Goal: Task Accomplishment & Management: Use online tool/utility

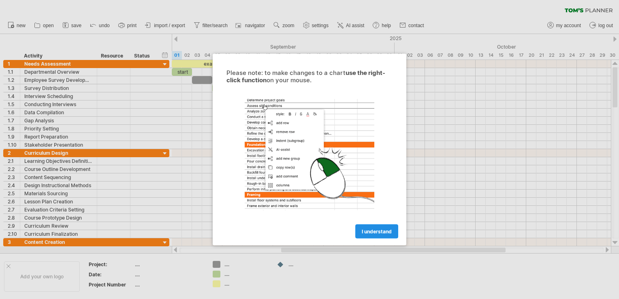
click at [375, 231] on span "I understand" at bounding box center [377, 232] width 30 height 6
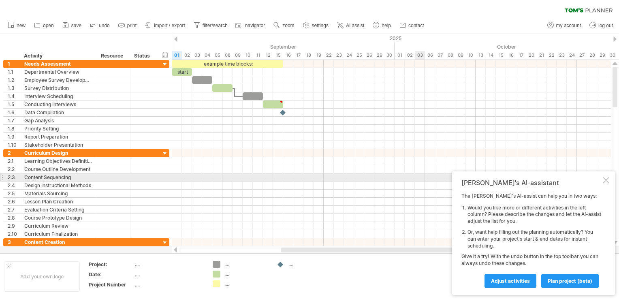
drag, startPoint x: 608, startPoint y: 180, endPoint x: 592, endPoint y: 176, distance: 16.8
click at [607, 180] on div at bounding box center [606, 180] width 6 height 6
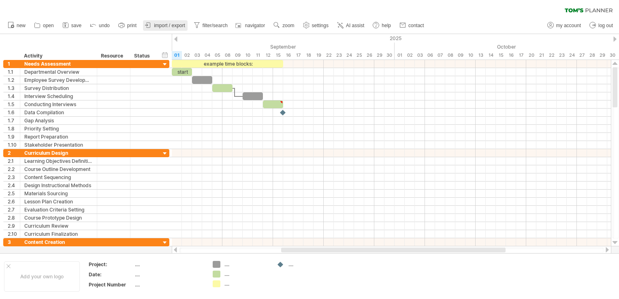
click at [171, 28] on span "import / export" at bounding box center [169, 26] width 31 height 6
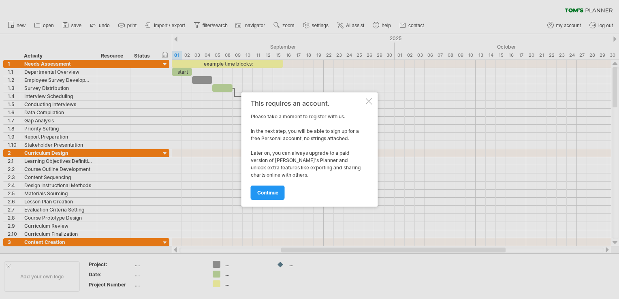
click at [370, 100] on div at bounding box center [369, 101] width 6 height 6
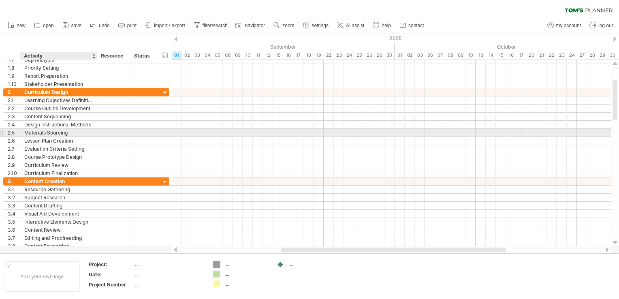
click at [39, 129] on div "Materials Sourcing" at bounding box center [58, 133] width 68 height 8
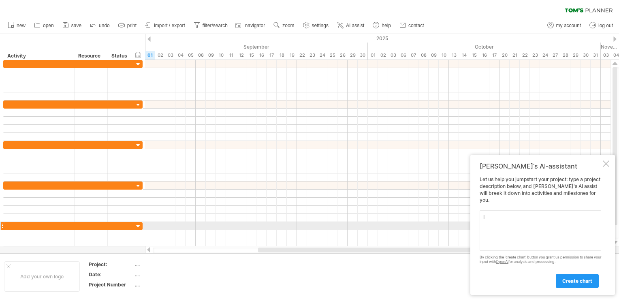
type textarea "I"
type textarea "C"
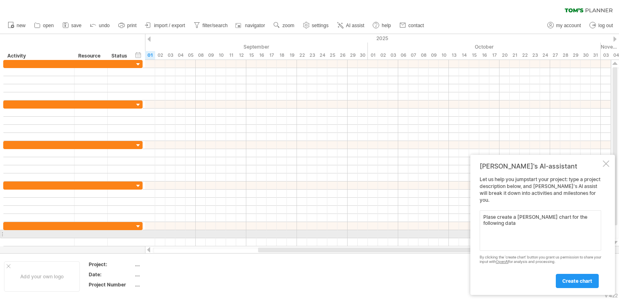
paste textarea "Lore 15 ip dolo 43. Sitamet consectetura eli seddoeiusmodt inc Utlaboreet. 8. D…"
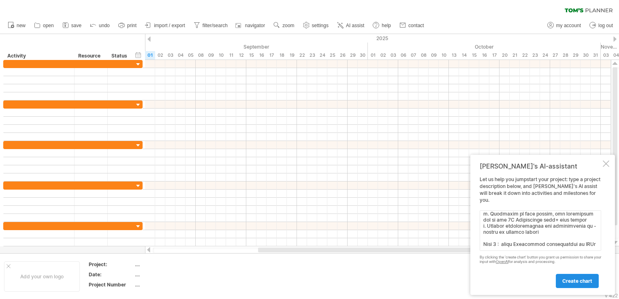
type textarea "Lorem ipsumd s Ametc adipi eli sed doeiusmod temp Inci 96 ut labo 33. Etdolor m…"
click at [578, 281] on span "create chart" at bounding box center [577, 281] width 30 height 6
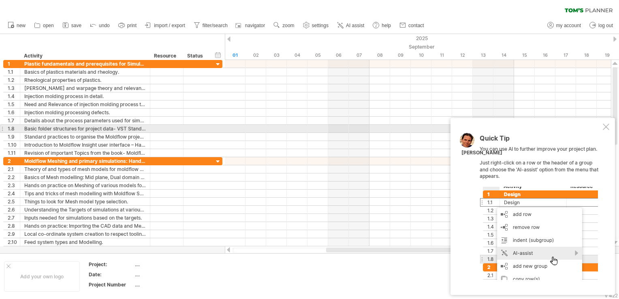
click at [607, 126] on div at bounding box center [606, 127] width 6 height 6
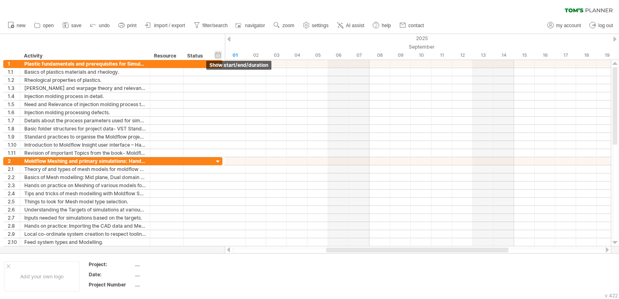
click at [217, 55] on div "hide start/end/duration show start/end/duration" at bounding box center [218, 55] width 8 height 9
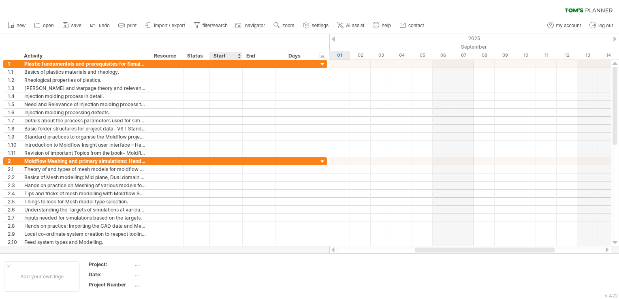
click at [226, 57] on div "Start" at bounding box center [226, 56] width 24 height 8
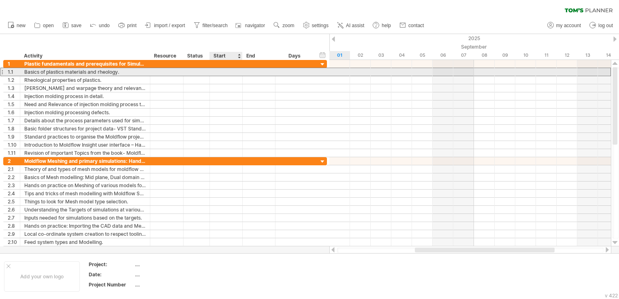
click at [222, 71] on div at bounding box center [226, 72] width 33 height 8
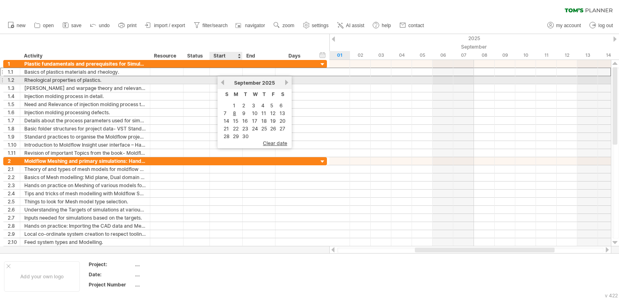
click at [224, 81] on link "previous" at bounding box center [223, 82] width 6 height 6
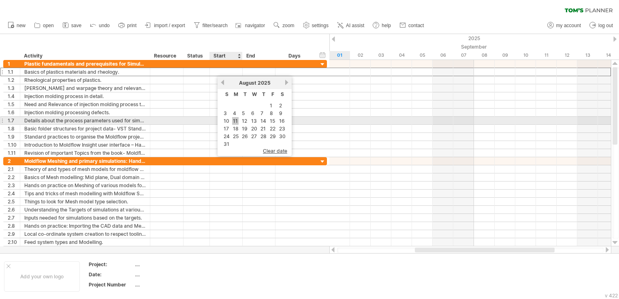
click at [235, 121] on link "11" at bounding box center [235, 121] width 6 height 8
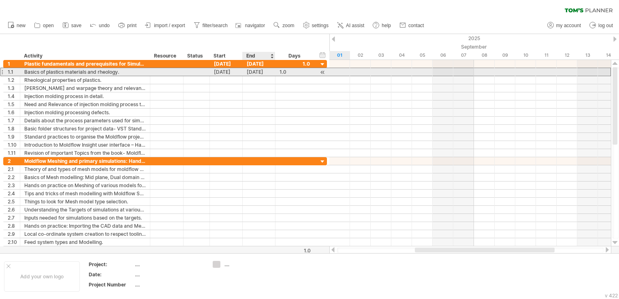
click at [258, 72] on div "[DATE]" at bounding box center [259, 72] width 33 height 8
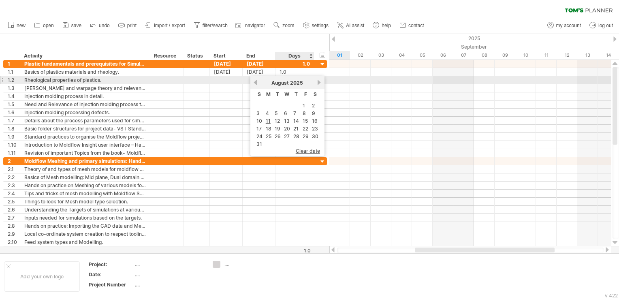
click at [316, 83] on link "next" at bounding box center [319, 82] width 6 height 6
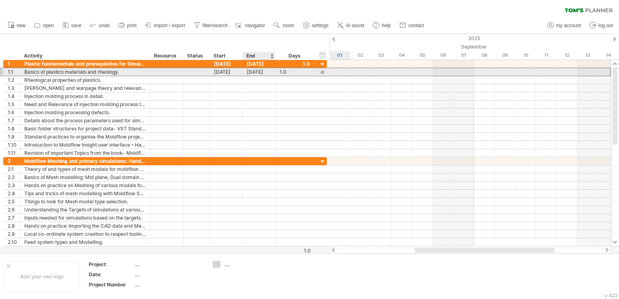
click at [259, 70] on div "[DATE]" at bounding box center [259, 72] width 33 height 8
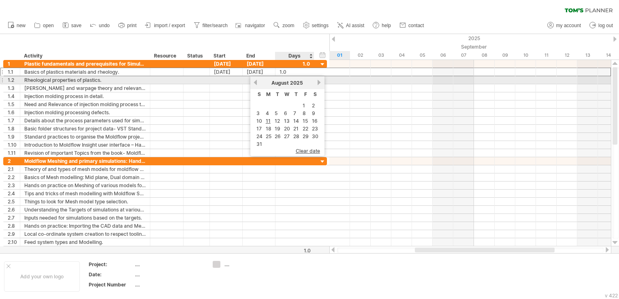
click at [314, 83] on div "[DATE]" at bounding box center [287, 83] width 59 height 6
click at [316, 82] on link "next" at bounding box center [319, 82] width 6 height 6
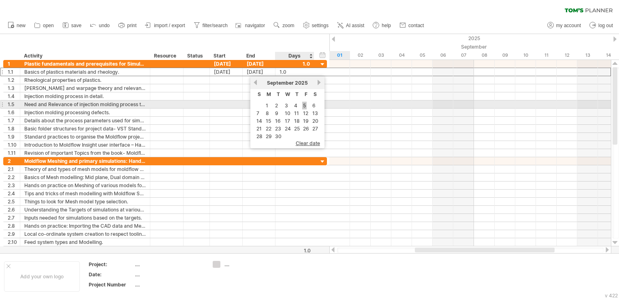
click at [302, 105] on link "5" at bounding box center [304, 106] width 4 height 8
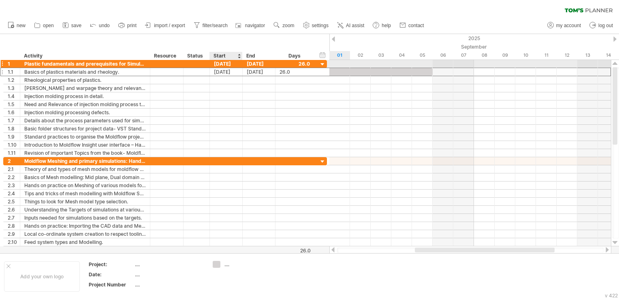
click at [225, 63] on div "[DATE]" at bounding box center [226, 64] width 33 height 8
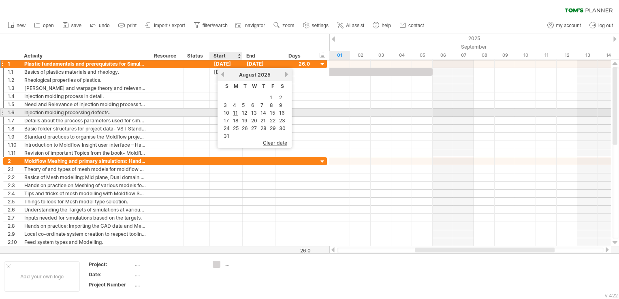
click at [234, 112] on link "11" at bounding box center [235, 113] width 6 height 8
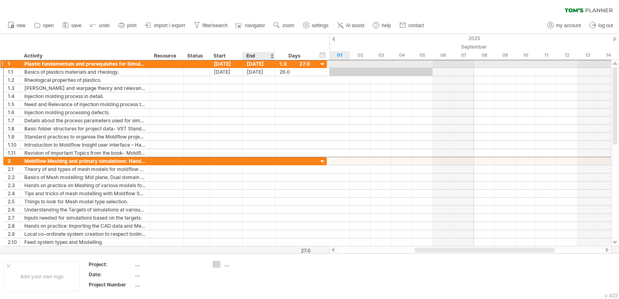
click at [261, 66] on div "[DATE]" at bounding box center [259, 64] width 33 height 8
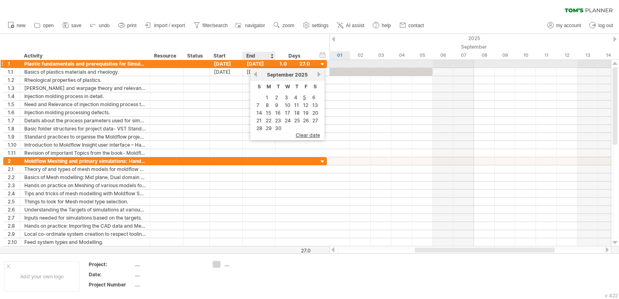
click at [261, 66] on div "[DATE]" at bounding box center [259, 64] width 33 height 8
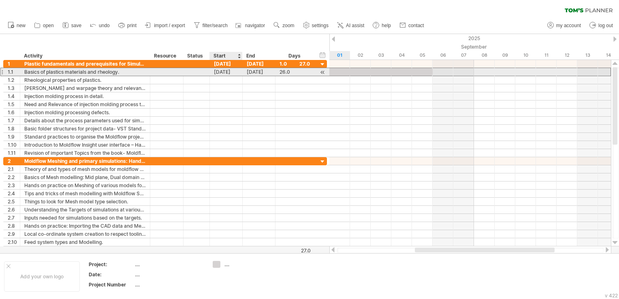
click at [222, 74] on div "[DATE]" at bounding box center [226, 72] width 33 height 8
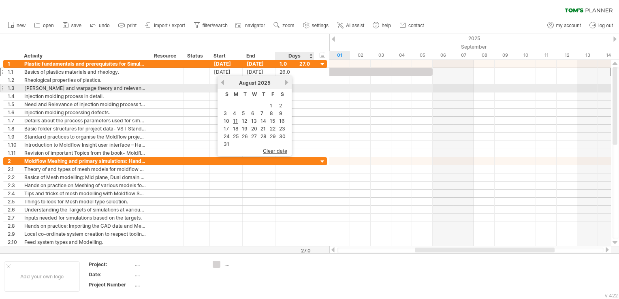
click at [316, 90] on div "**********" at bounding box center [165, 88] width 324 height 8
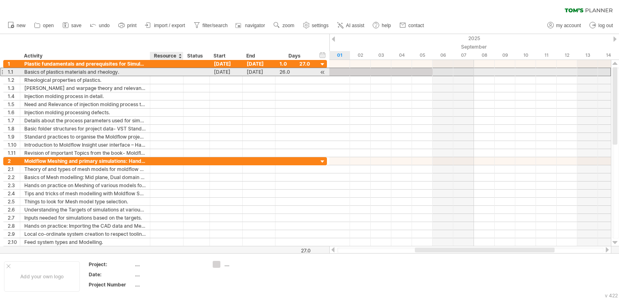
click at [176, 72] on div at bounding box center [166, 72] width 25 height 8
click at [167, 70] on div "01" at bounding box center [166, 72] width 25 height 8
type input "*"
click at [198, 70] on div at bounding box center [197, 72] width 18 height 8
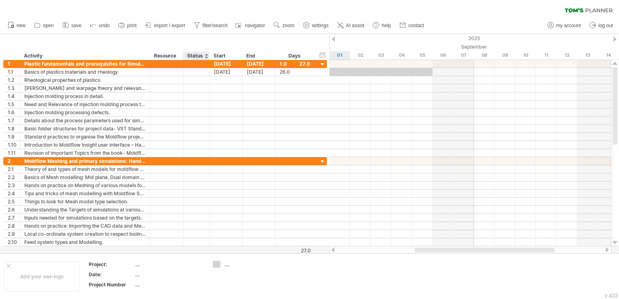
click at [203, 56] on div "Status" at bounding box center [196, 56] width 18 height 8
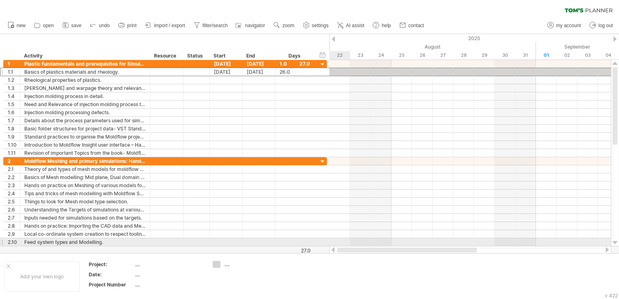
drag, startPoint x: 438, startPoint y: 249, endPoint x: 334, endPoint y: 243, distance: 103.9
click at [334, 243] on div "Trying to reach [DOMAIN_NAME] Connected again... 0% clear filter new 1" at bounding box center [309, 149] width 619 height 299
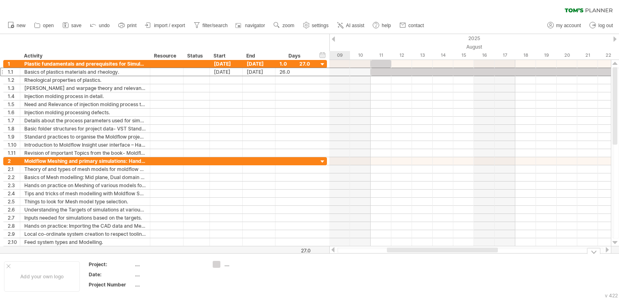
drag, startPoint x: 472, startPoint y: 249, endPoint x: 397, endPoint y: 257, distance: 75.8
click at [397, 257] on div "Trying to reach [DOMAIN_NAME] Connected again... 0% clear filter new 1" at bounding box center [309, 149] width 619 height 299
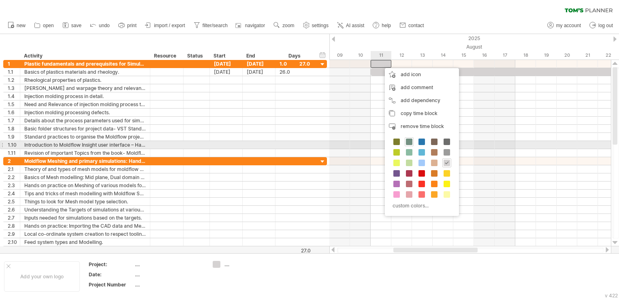
click at [410, 143] on span at bounding box center [409, 142] width 6 height 6
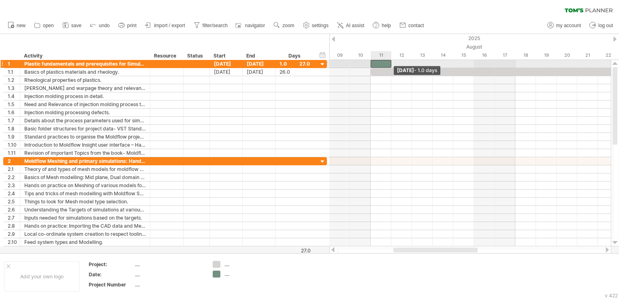
click at [392, 65] on span at bounding box center [391, 64] width 3 height 8
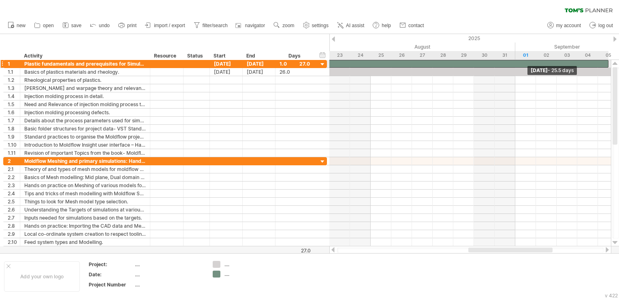
drag, startPoint x: 392, startPoint y: 65, endPoint x: 610, endPoint y: 64, distance: 218.0
click at [610, 64] on div "[DATE] - 25.5 days" at bounding box center [470, 153] width 282 height 186
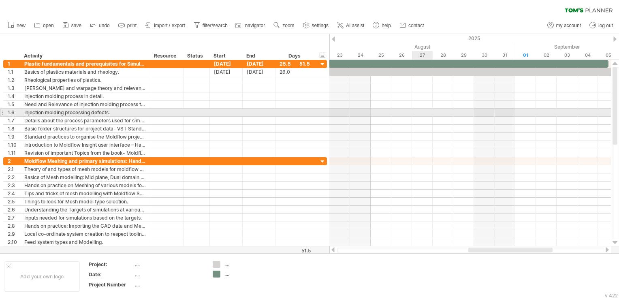
click at [413, 110] on div at bounding box center [470, 113] width 282 height 8
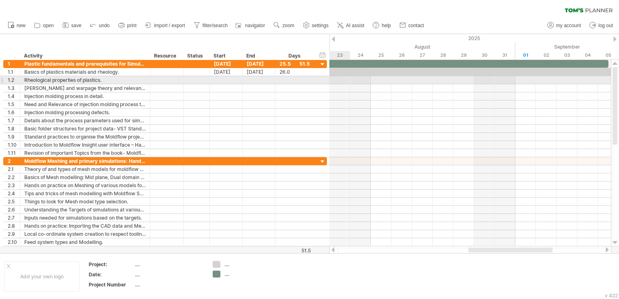
click at [350, 79] on div at bounding box center [470, 80] width 282 height 8
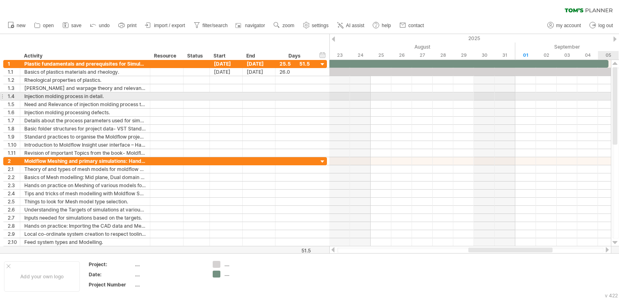
drag, startPoint x: 616, startPoint y: 114, endPoint x: 616, endPoint y: 87, distance: 27.6
click at [616, 87] on div at bounding box center [615, 105] width 5 height 77
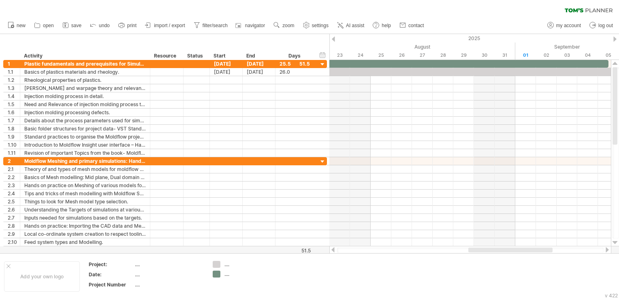
click at [333, 38] on div at bounding box center [333, 38] width 3 height 5
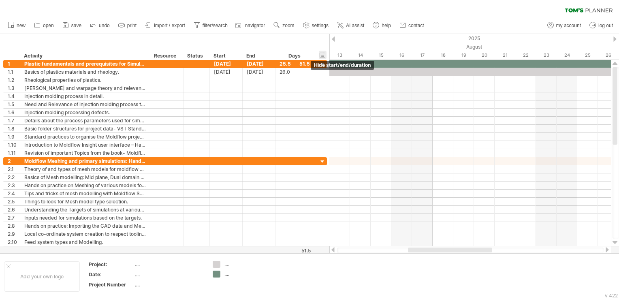
click at [325, 57] on div "hide start/end/duration show start/end/duration" at bounding box center [323, 55] width 8 height 9
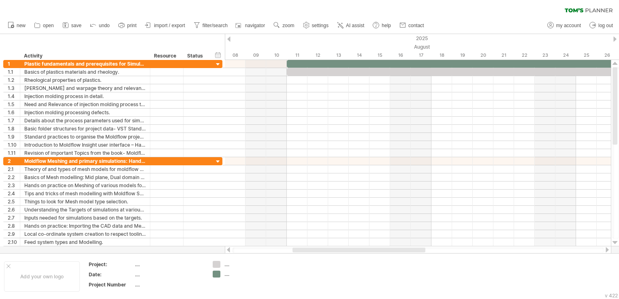
drag, startPoint x: 360, startPoint y: 252, endPoint x: 322, endPoint y: 247, distance: 38.4
click at [322, 247] on div at bounding box center [418, 250] width 387 height 8
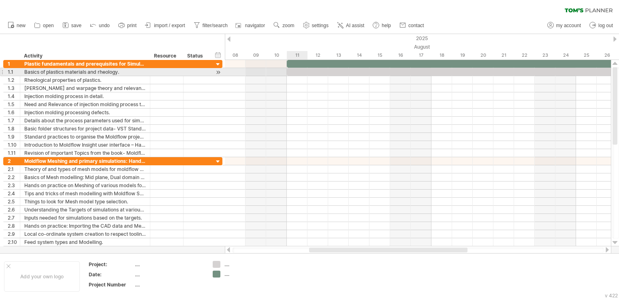
click at [291, 69] on div at bounding box center [555, 72] width 537 height 8
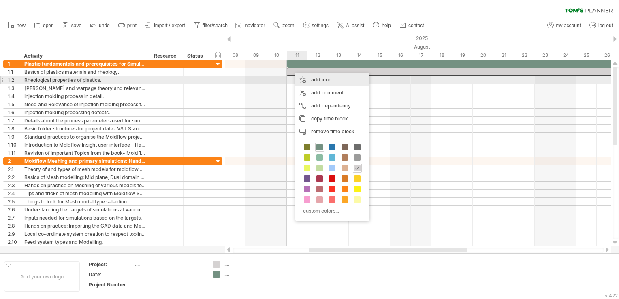
click at [306, 77] on div "add icon" at bounding box center [332, 79] width 74 height 13
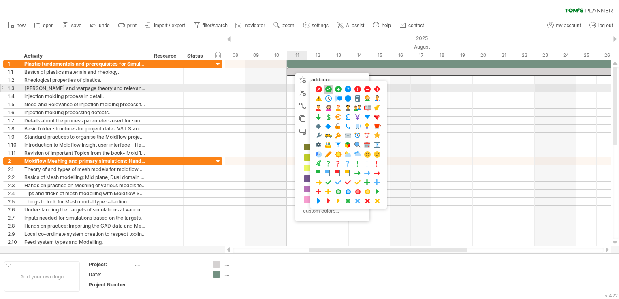
click at [328, 88] on span at bounding box center [329, 89] width 8 height 8
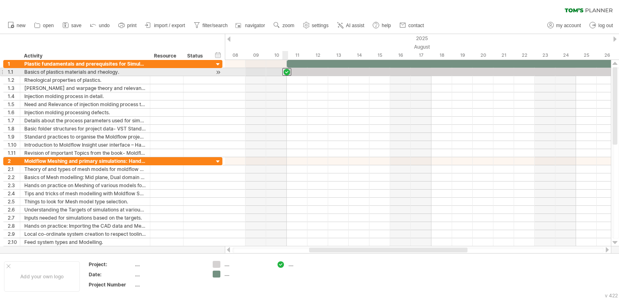
click at [288, 72] on div at bounding box center [286, 72] width 9 height 8
click at [288, 72] on div at bounding box center [287, 72] width 8 height 8
click at [288, 70] on div at bounding box center [286, 72] width 9 height 8
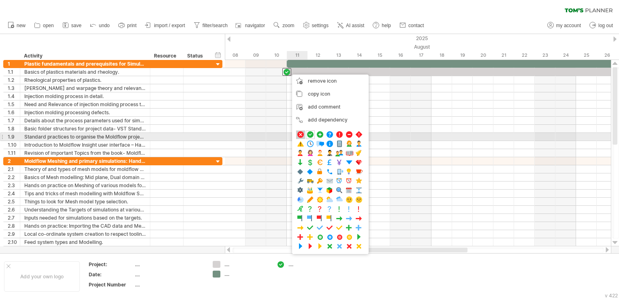
click at [301, 134] on span at bounding box center [301, 135] width 8 height 8
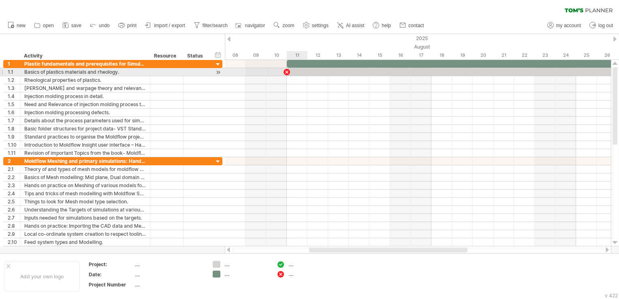
click at [287, 75] on div at bounding box center [418, 72] width 386 height 8
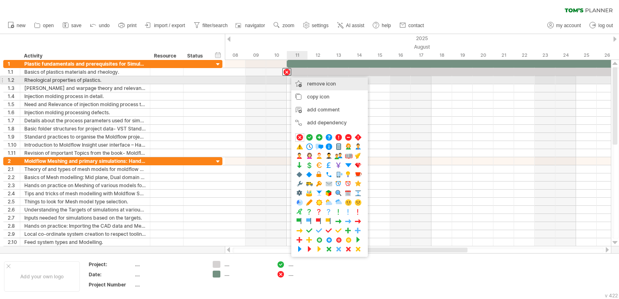
click at [302, 83] on div "remove icon remove selected items" at bounding box center [329, 83] width 77 height 13
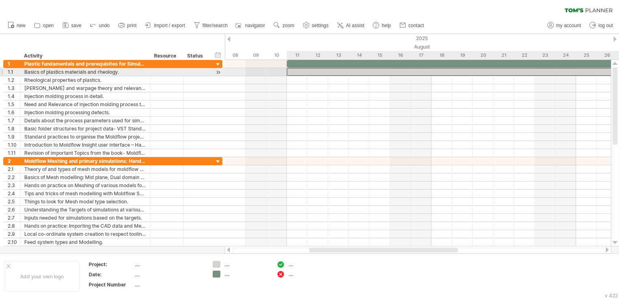
click at [291, 70] on div at bounding box center [555, 72] width 537 height 8
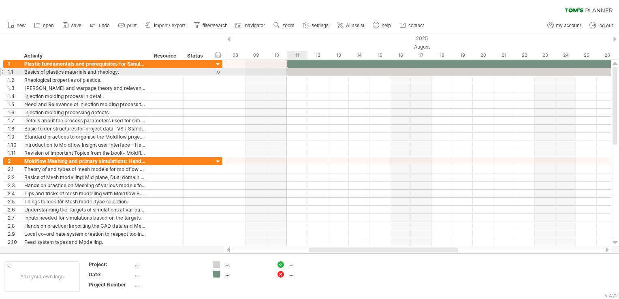
click at [296, 71] on div at bounding box center [555, 72] width 537 height 8
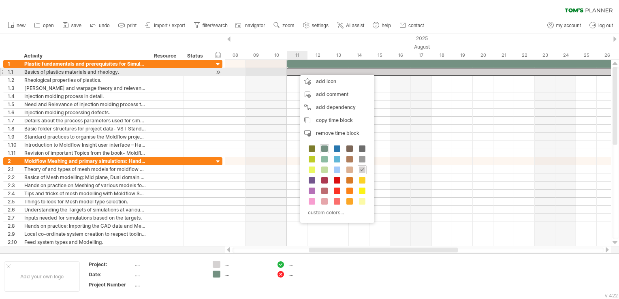
click at [297, 68] on div at bounding box center [555, 72] width 537 height 8
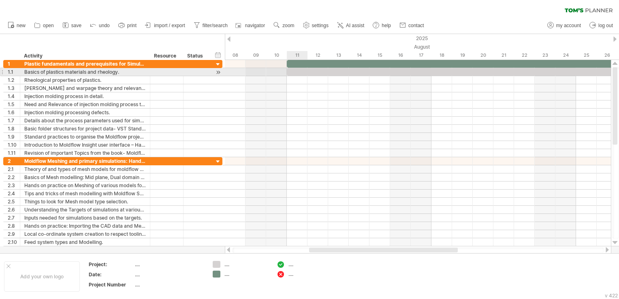
click at [297, 73] on div at bounding box center [555, 72] width 537 height 8
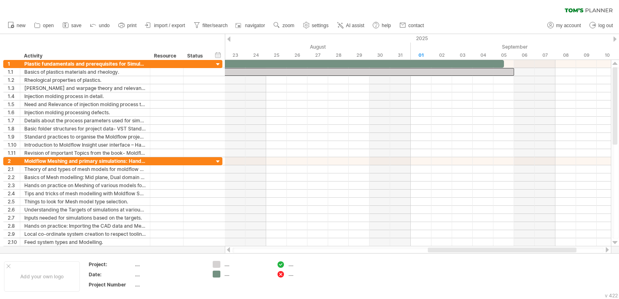
drag, startPoint x: 413, startPoint y: 249, endPoint x: 515, endPoint y: 250, distance: 102.5
click at [515, 250] on div at bounding box center [502, 250] width 149 height 5
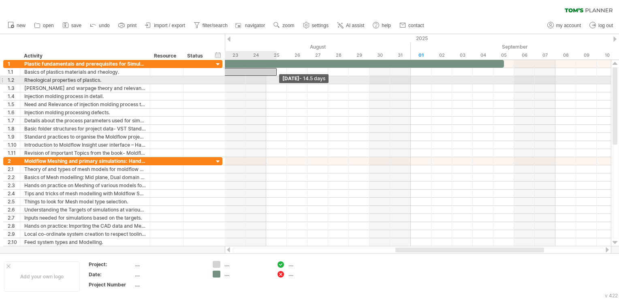
drag, startPoint x: 515, startPoint y: 72, endPoint x: 276, endPoint y: 77, distance: 239.9
click at [276, 77] on div "[DATE] - 14.5 days [DATE]" at bounding box center [418, 153] width 386 height 186
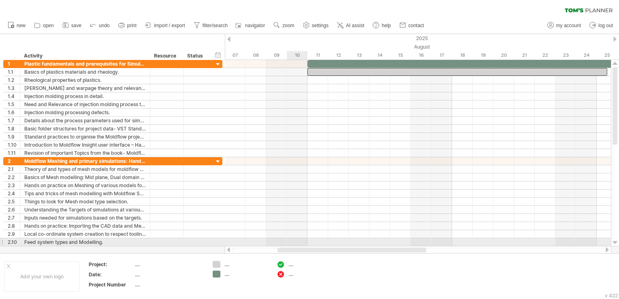
drag, startPoint x: 412, startPoint y: 252, endPoint x: 295, endPoint y: 244, distance: 118.2
click at [295, 244] on div "Trying to reach [DOMAIN_NAME] Connected again... 0% clear filter new 1" at bounding box center [309, 149] width 619 height 299
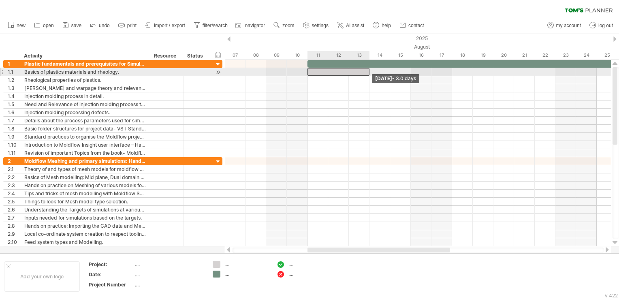
drag, startPoint x: 606, startPoint y: 72, endPoint x: 365, endPoint y: 71, distance: 241.5
click at [365, 71] on div at bounding box center [339, 72] width 62 height 8
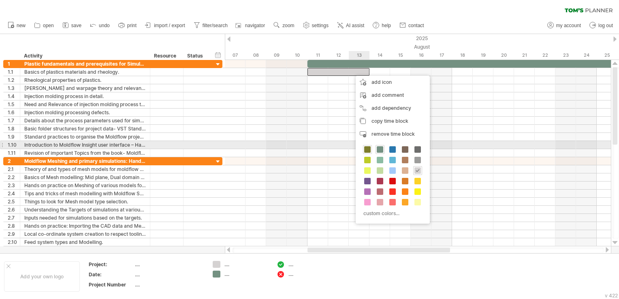
click at [369, 148] on span at bounding box center [367, 149] width 6 height 6
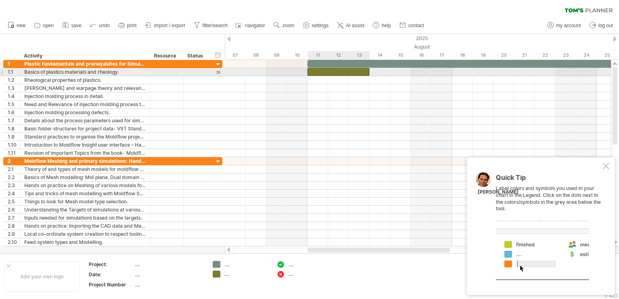
click at [363, 73] on div at bounding box center [339, 72] width 62 height 8
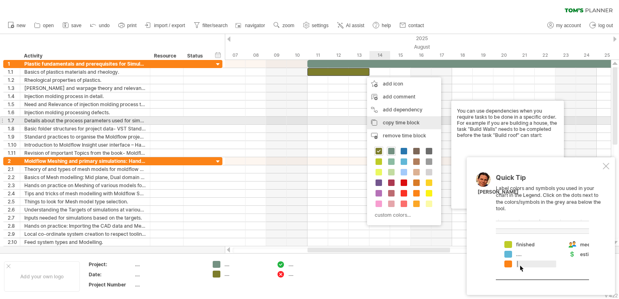
click at [392, 124] on span "copy time block" at bounding box center [401, 123] width 37 height 6
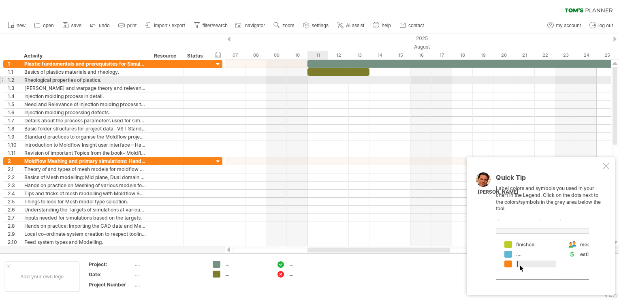
click at [316, 82] on div at bounding box center [418, 80] width 386 height 8
click at [323, 80] on div at bounding box center [418, 80] width 386 height 8
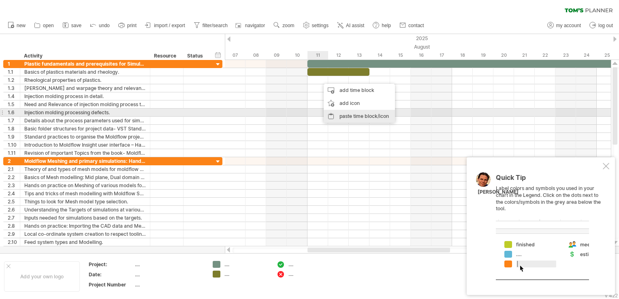
click at [346, 117] on div "paste time block/icon" at bounding box center [359, 116] width 71 height 13
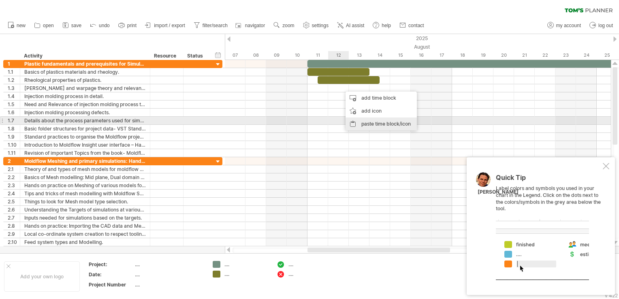
click at [371, 122] on div "paste time block/icon" at bounding box center [381, 123] width 71 height 13
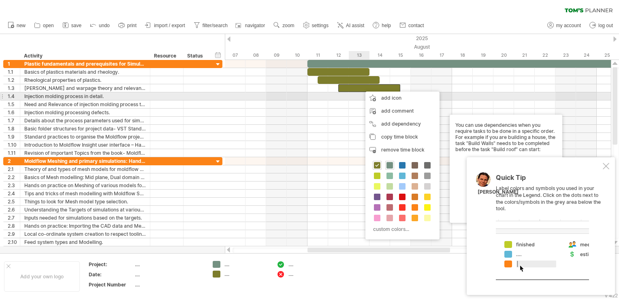
click at [350, 97] on div at bounding box center [418, 96] width 386 height 8
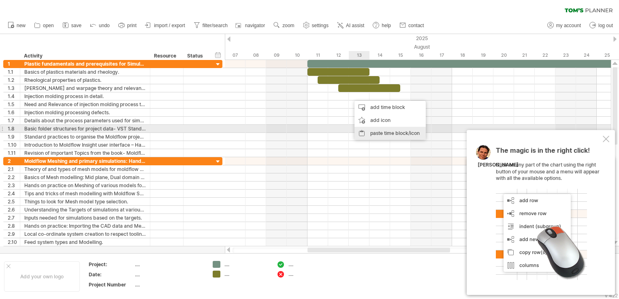
click at [372, 131] on div "paste time block/icon" at bounding box center [390, 133] width 71 height 13
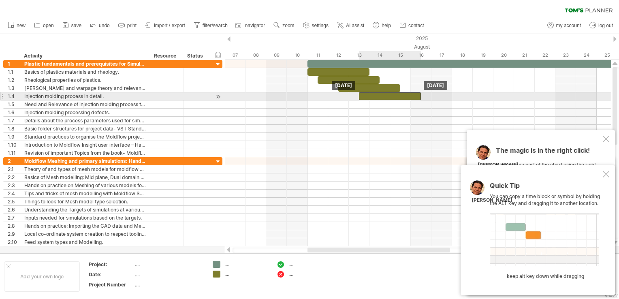
drag, startPoint x: 383, startPoint y: 98, endPoint x: 392, endPoint y: 98, distance: 9.3
click at [392, 98] on div at bounding box center [390, 96] width 62 height 8
drag, startPoint x: 392, startPoint y: 98, endPoint x: 383, endPoint y: 98, distance: 8.9
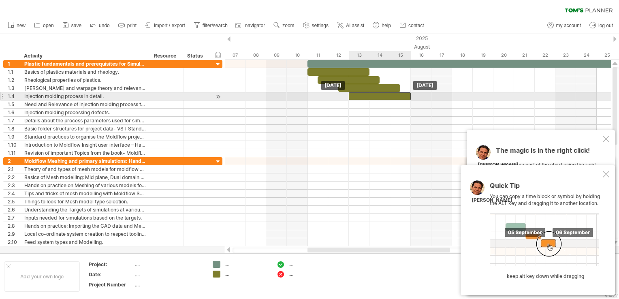
click at [383, 98] on div at bounding box center [380, 96] width 62 height 8
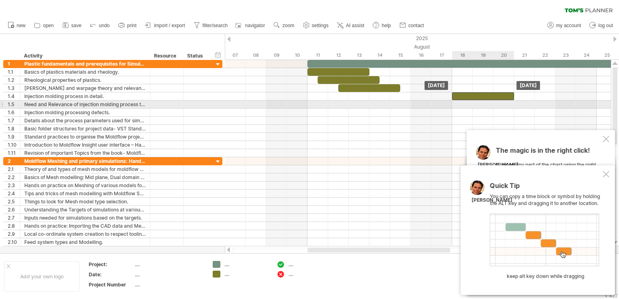
drag, startPoint x: 380, startPoint y: 98, endPoint x: 483, endPoint y: 101, distance: 102.6
click at [483, 101] on div "[DATE] [DATE]" at bounding box center [418, 153] width 386 height 186
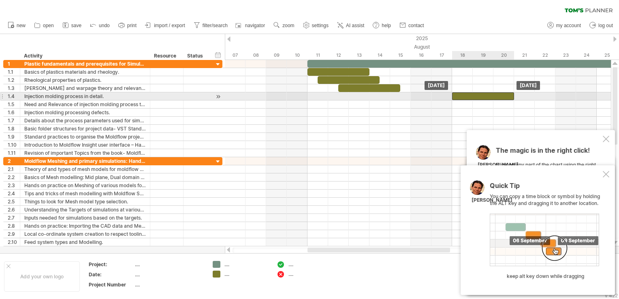
click at [481, 100] on div "[DATE] [DATE]" at bounding box center [418, 153] width 386 height 186
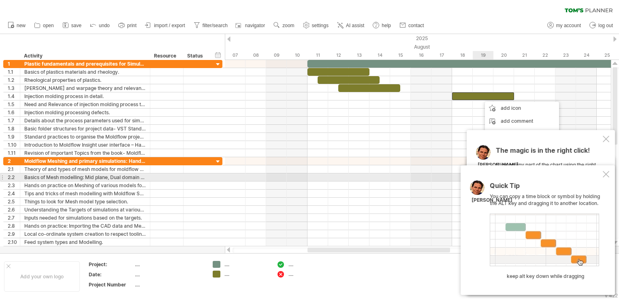
click at [606, 176] on div at bounding box center [606, 174] width 6 height 6
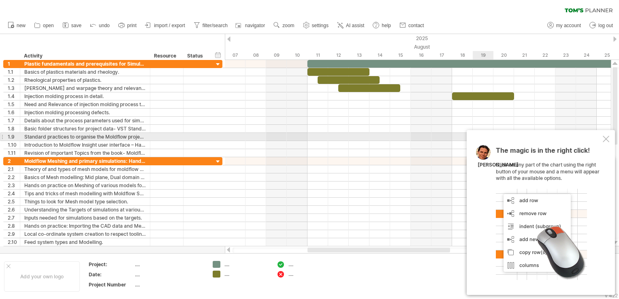
click at [603, 140] on div at bounding box center [606, 139] width 6 height 6
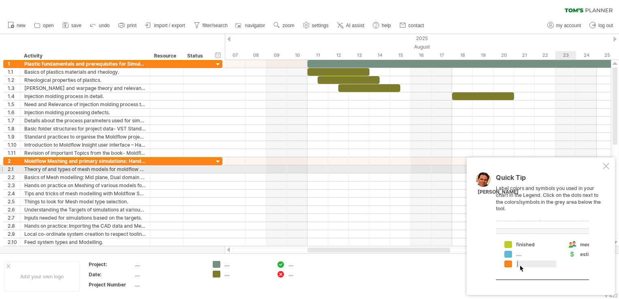
click at [605, 169] on div "Quick Tip Label colors and symbols you used in your chart in the Legend. Click …" at bounding box center [541, 226] width 148 height 138
click at [607, 169] on div "Quick Tip Label colors and symbols you used in your chart in the Legend. Click …" at bounding box center [541, 226] width 148 height 138
click at [605, 168] on div at bounding box center [606, 166] width 6 height 6
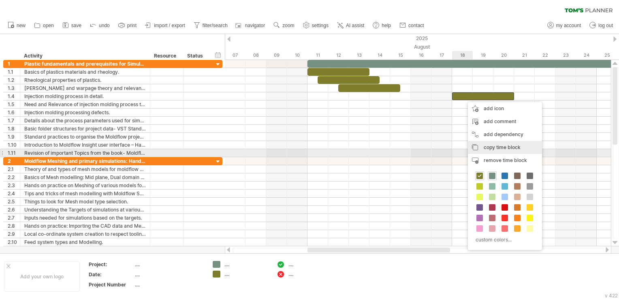
click at [484, 150] on span "copy time block" at bounding box center [502, 147] width 37 height 6
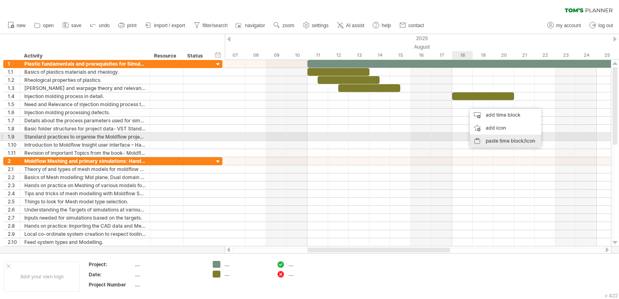
click at [489, 139] on div "paste time block/icon" at bounding box center [505, 141] width 71 height 13
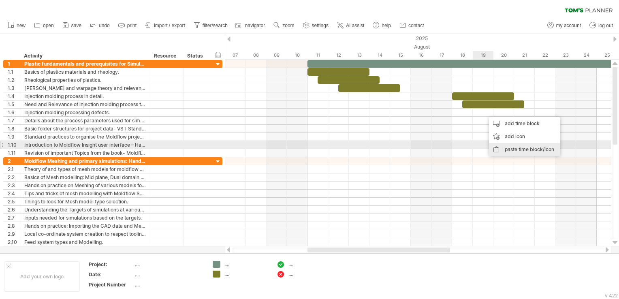
click at [510, 147] on div "paste time block/icon" at bounding box center [524, 149] width 71 height 13
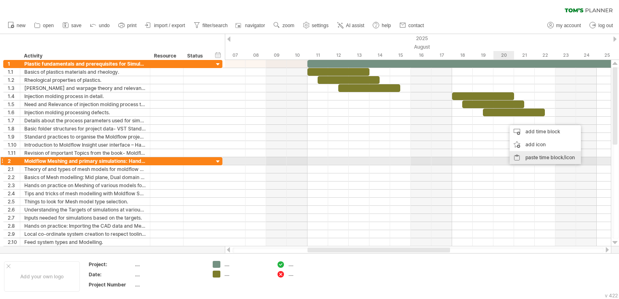
click at [533, 160] on div "paste time block/icon" at bounding box center [545, 157] width 71 height 13
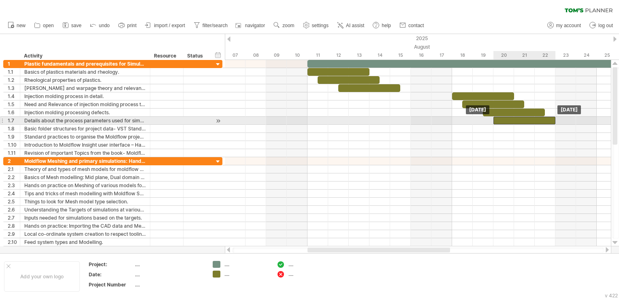
drag, startPoint x: 552, startPoint y: 121, endPoint x: 545, endPoint y: 120, distance: 7.3
click at [545, 120] on div at bounding box center [524, 121] width 62 height 8
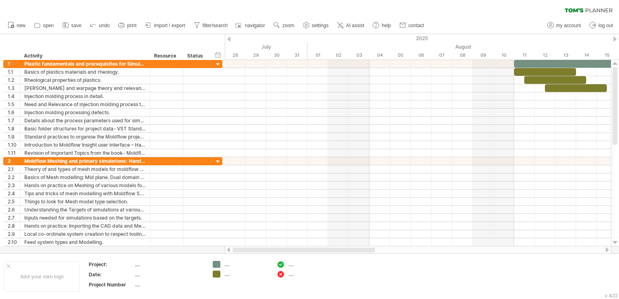
drag, startPoint x: 325, startPoint y: 251, endPoint x: 235, endPoint y: 246, distance: 89.7
click at [235, 246] on div at bounding box center [418, 250] width 387 height 8
click at [216, 56] on div "hide start/end/duration show start/end/duration" at bounding box center [218, 55] width 8 height 9
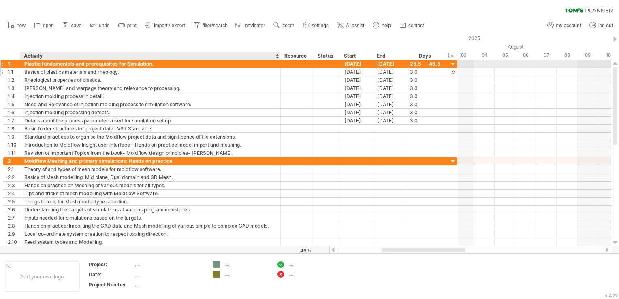
drag, startPoint x: 149, startPoint y: 62, endPoint x: 280, endPoint y: 72, distance: 130.9
click at [280, 72] on div "**********" at bounding box center [230, 108] width 454 height 97
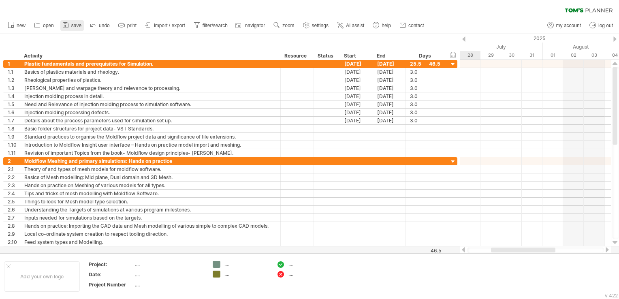
click at [75, 26] on span "save" at bounding box center [76, 26] width 10 height 6
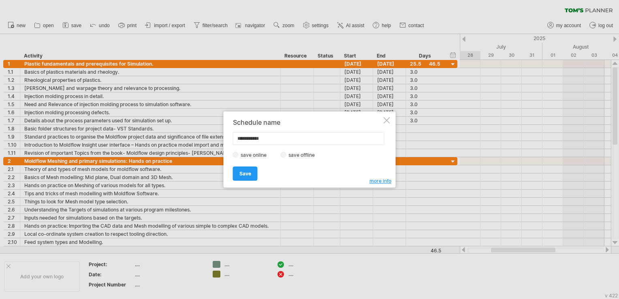
drag, startPoint x: 278, startPoint y: 139, endPoint x: 186, endPoint y: 132, distance: 92.2
click at [186, 132] on div "Trying to reach [DOMAIN_NAME] . Connected again... 0% clear filter new" at bounding box center [309, 149] width 619 height 299
drag, startPoint x: 230, startPoint y: 139, endPoint x: 215, endPoint y: 137, distance: 14.7
click at [215, 137] on div "Trying to reach [DOMAIN_NAME] . Connected again... 0% clear filter new" at bounding box center [309, 149] width 619 height 299
drag, startPoint x: 273, startPoint y: 139, endPoint x: 203, endPoint y: 135, distance: 70.2
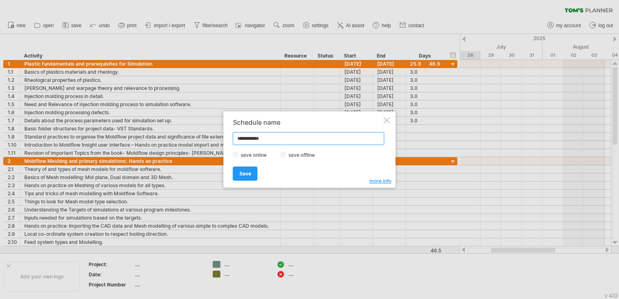
click at [203, 135] on div "Trying to reach [DOMAIN_NAME] . Connected again... 0% clear filter new" at bounding box center [309, 149] width 619 height 299
click at [289, 139] on input "**********" at bounding box center [309, 138] width 152 height 13
type input "**********"
drag, startPoint x: 250, startPoint y: 175, endPoint x: 349, endPoint y: 179, distance: 99.3
click at [349, 179] on div "Save Save" at bounding box center [307, 170] width 149 height 21
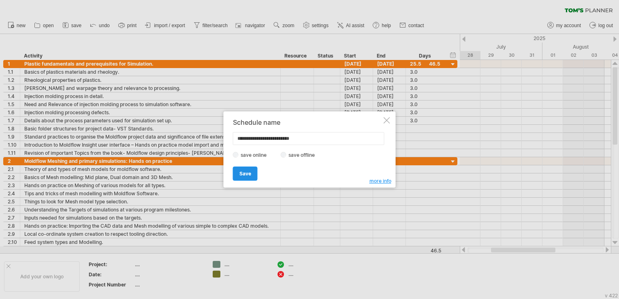
click at [247, 176] on span "Save" at bounding box center [245, 174] width 12 height 6
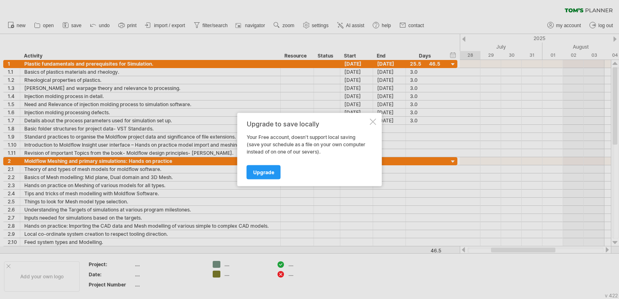
click at [371, 123] on div at bounding box center [373, 122] width 6 height 6
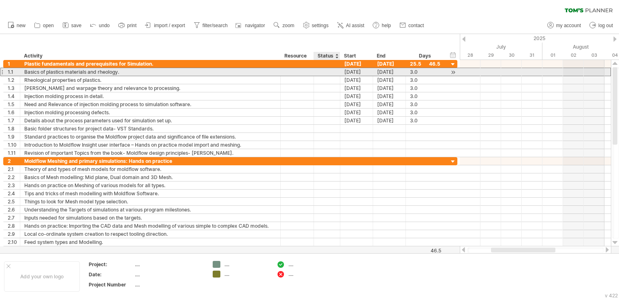
click at [329, 68] on div at bounding box center [327, 72] width 18 height 8
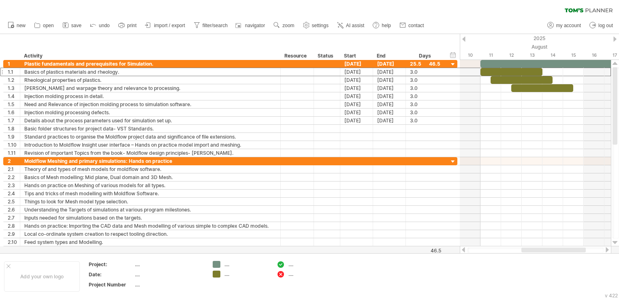
drag, startPoint x: 538, startPoint y: 249, endPoint x: 568, endPoint y: 250, distance: 30.4
click at [568, 250] on div at bounding box center [553, 250] width 64 height 5
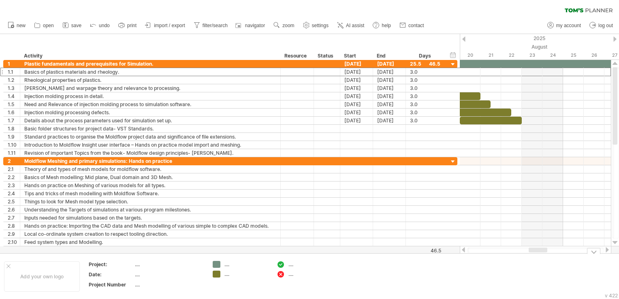
drag, startPoint x: 512, startPoint y: 251, endPoint x: 536, endPoint y: 253, distance: 24.8
click at [536, 253] on div "Trying to reach [DOMAIN_NAME] . Connected again... 0% clear filter new" at bounding box center [309, 149] width 619 height 299
click at [465, 39] on div at bounding box center [463, 38] width 3 height 5
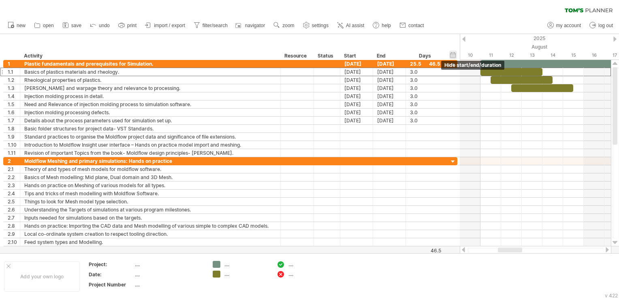
click at [453, 56] on div "hide start/end/duration show start/end/duration" at bounding box center [453, 55] width 8 height 9
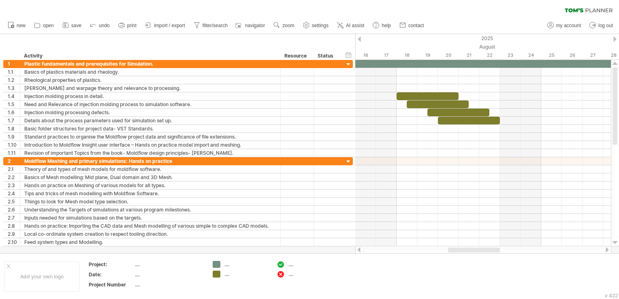
drag, startPoint x: 451, startPoint y: 249, endPoint x: 483, endPoint y: 252, distance: 32.9
click at [483, 252] on div at bounding box center [474, 250] width 52 height 5
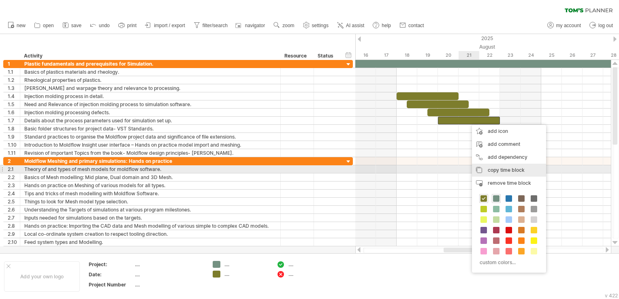
click at [496, 171] on span "copy time block" at bounding box center [506, 170] width 37 height 6
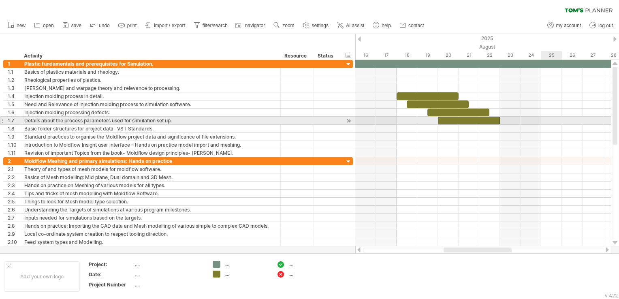
click at [550, 121] on div at bounding box center [483, 121] width 256 height 8
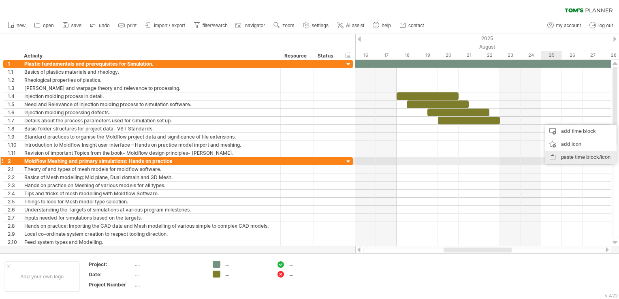
click at [562, 158] on div "paste time block/icon" at bounding box center [580, 157] width 71 height 13
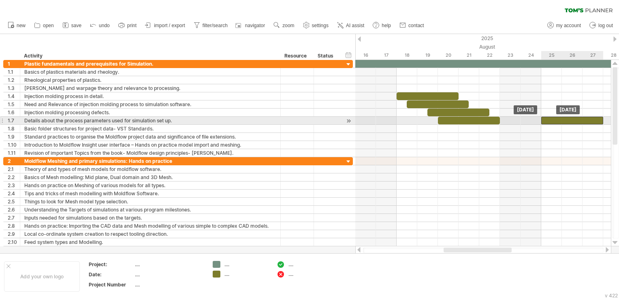
drag, startPoint x: 561, startPoint y: 121, endPoint x: 553, endPoint y: 121, distance: 8.5
click at [553, 121] on div at bounding box center [572, 121] width 62 height 8
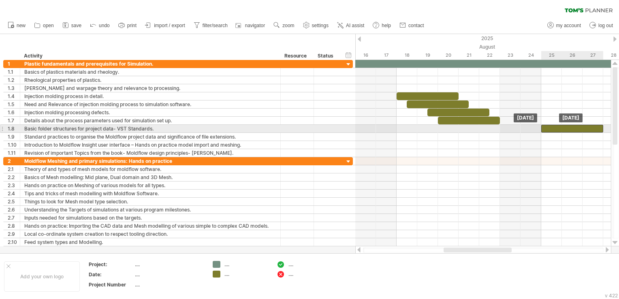
drag, startPoint x: 557, startPoint y: 122, endPoint x: 557, endPoint y: 130, distance: 7.7
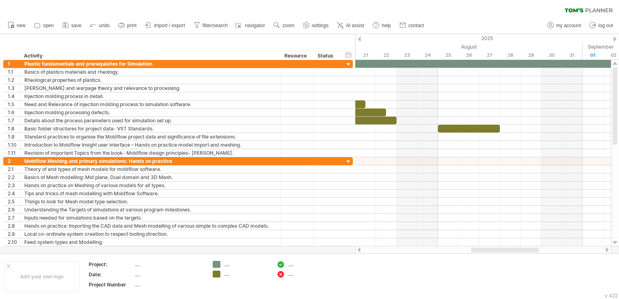
drag, startPoint x: 504, startPoint y: 249, endPoint x: 530, endPoint y: 250, distance: 25.9
click at [530, 250] on div at bounding box center [505, 250] width 68 height 5
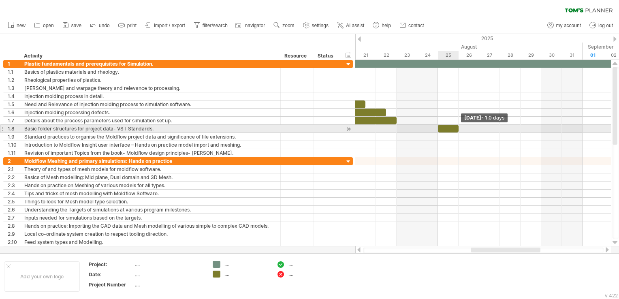
drag, startPoint x: 499, startPoint y: 129, endPoint x: 460, endPoint y: 127, distance: 38.9
click at [460, 127] on div "[DATE] - 1.0 days [DATE]" at bounding box center [483, 153] width 256 height 186
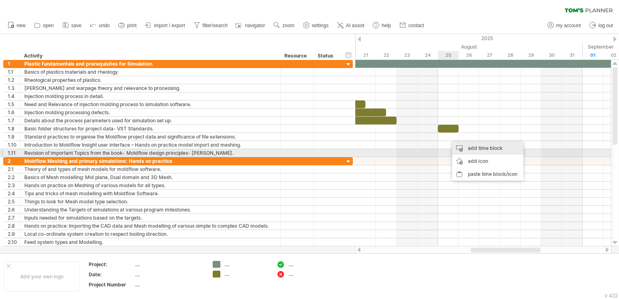
click at [472, 152] on div "add time block" at bounding box center [487, 148] width 71 height 13
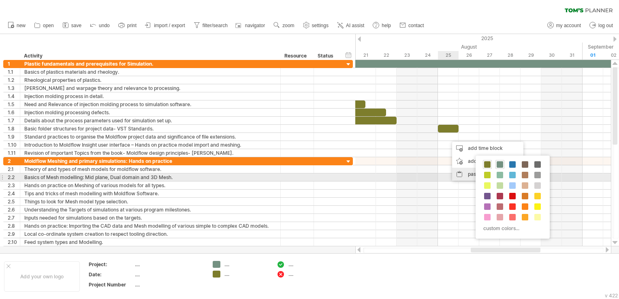
click at [464, 177] on div "paste time block/icon" at bounding box center [487, 174] width 71 height 13
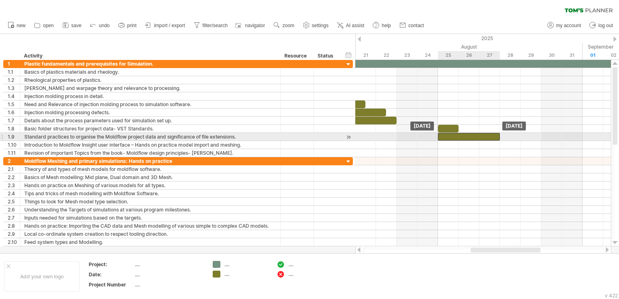
drag, startPoint x: 474, startPoint y: 137, endPoint x: 462, endPoint y: 137, distance: 11.7
click at [462, 137] on div at bounding box center [469, 137] width 62 height 8
drag, startPoint x: 499, startPoint y: 137, endPoint x: 459, endPoint y: 134, distance: 39.8
click at [459, 134] on span at bounding box center [458, 137] width 3 height 8
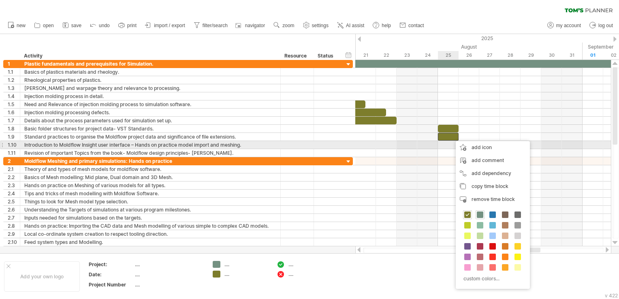
click at [444, 145] on div at bounding box center [483, 145] width 256 height 8
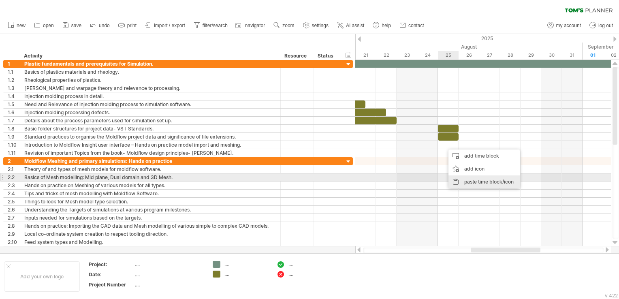
click at [469, 181] on div "paste time block/icon" at bounding box center [484, 181] width 71 height 13
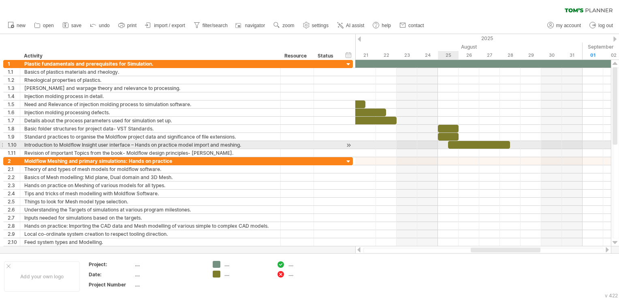
drag, startPoint x: 468, startPoint y: 148, endPoint x: 458, endPoint y: 148, distance: 10.5
click at [458, 149] on div at bounding box center [483, 153] width 256 height 8
drag, startPoint x: 467, startPoint y: 145, endPoint x: 457, endPoint y: 145, distance: 9.7
click at [457, 145] on div at bounding box center [469, 145] width 62 height 8
drag, startPoint x: 499, startPoint y: 143, endPoint x: 521, endPoint y: 145, distance: 21.5
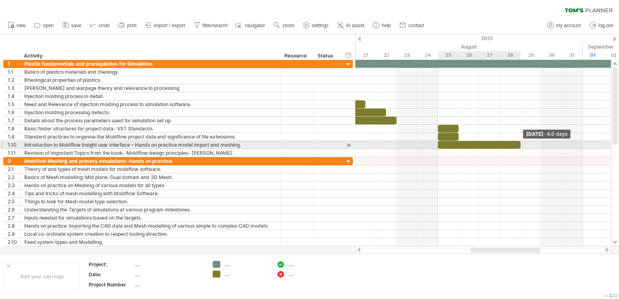
click at [521, 145] on span at bounding box center [520, 145] width 3 height 8
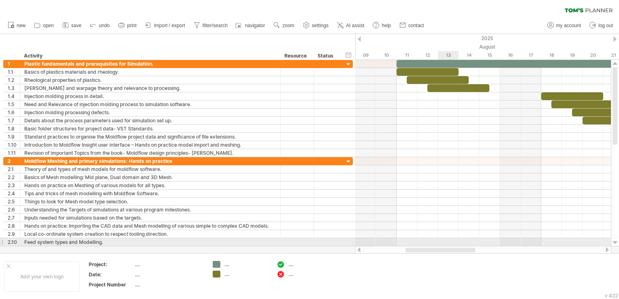
drag, startPoint x: 509, startPoint y: 248, endPoint x: 444, endPoint y: 245, distance: 65.3
click at [444, 245] on div "Trying to reach [DOMAIN_NAME] . Connected again... 0% clear filter new" at bounding box center [309, 149] width 619 height 299
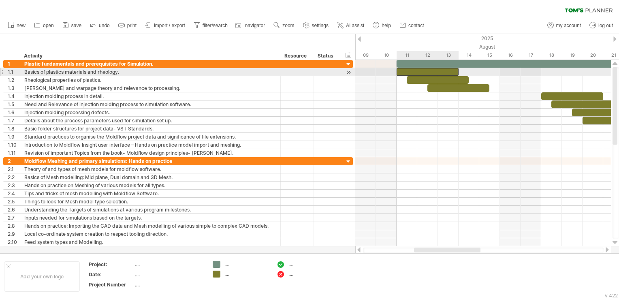
click at [438, 70] on div at bounding box center [428, 72] width 62 height 8
drag, startPoint x: 457, startPoint y: 70, endPoint x: 449, endPoint y: 72, distance: 8.6
click at [449, 72] on span at bounding box center [448, 72] width 3 height 8
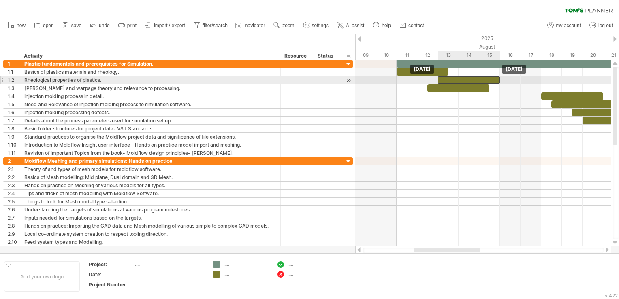
drag, startPoint x: 436, startPoint y: 82, endPoint x: 470, endPoint y: 81, distance: 34.0
click at [470, 81] on div at bounding box center [469, 80] width 62 height 8
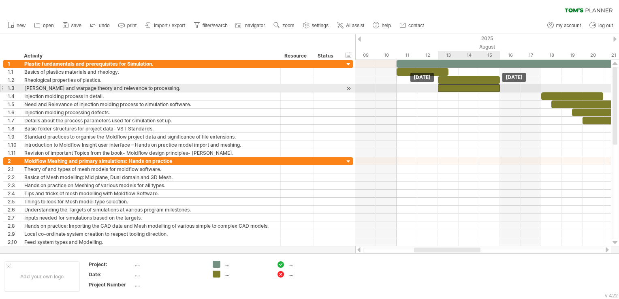
drag, startPoint x: 468, startPoint y: 88, endPoint x: 478, endPoint y: 88, distance: 10.1
click at [478, 88] on div at bounding box center [469, 88] width 62 height 8
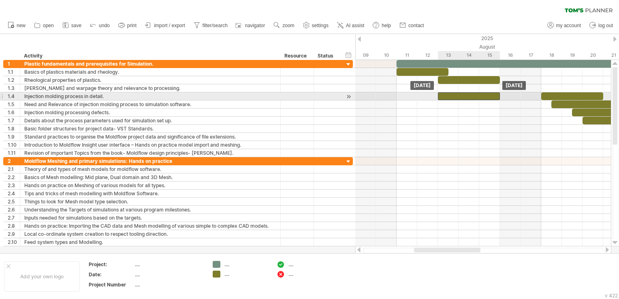
drag, startPoint x: 478, startPoint y: 88, endPoint x: 475, endPoint y: 99, distance: 11.0
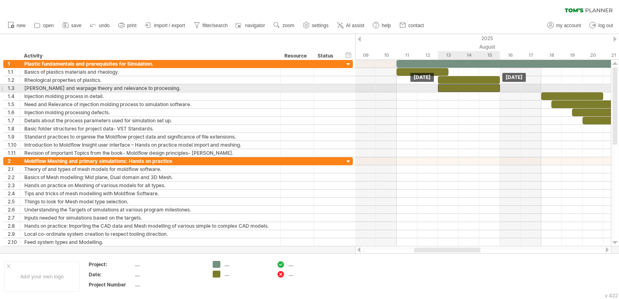
drag, startPoint x: 475, startPoint y: 99, endPoint x: 477, endPoint y: 92, distance: 7.6
drag, startPoint x: 498, startPoint y: 89, endPoint x: 502, endPoint y: 88, distance: 4.1
click at [502, 88] on div "[DATE] - 3.0 days [DATE]" at bounding box center [483, 153] width 256 height 186
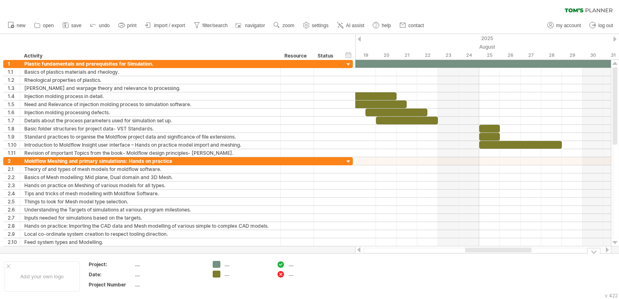
drag, startPoint x: 477, startPoint y: 252, endPoint x: 528, endPoint y: 258, distance: 51.4
click at [528, 258] on div "Trying to reach [DOMAIN_NAME] . Connected again... 0% clear filter new" at bounding box center [309, 149] width 619 height 299
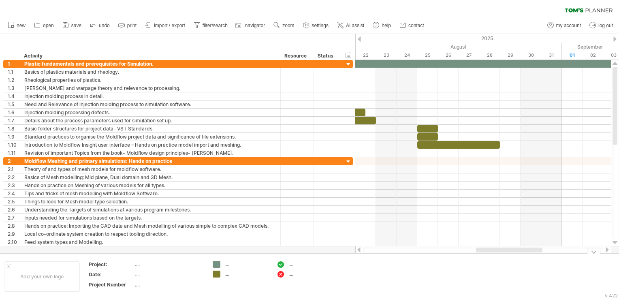
drag, startPoint x: 508, startPoint y: 251, endPoint x: 525, endPoint y: 253, distance: 16.3
click at [525, 253] on div "Trying to reach [DOMAIN_NAME] . Connected again... 0% clear filter new" at bounding box center [309, 149] width 619 height 299
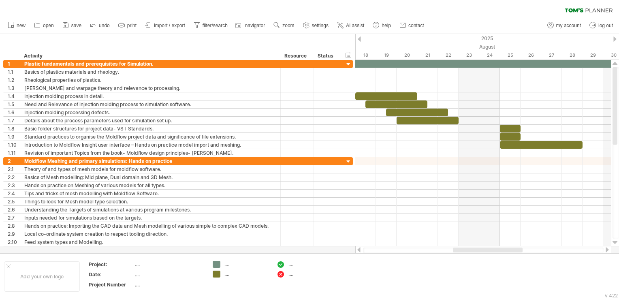
drag, startPoint x: 490, startPoint y: 251, endPoint x: 467, endPoint y: 250, distance: 23.5
click at [467, 250] on div at bounding box center [488, 250] width 70 height 5
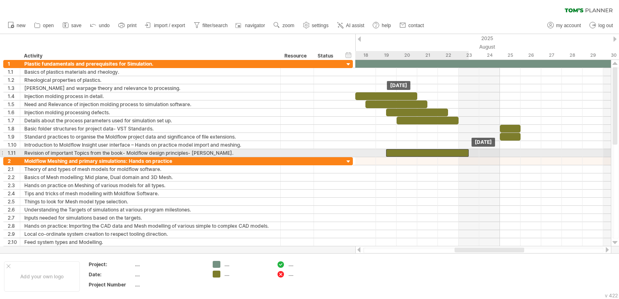
drag, startPoint x: 521, startPoint y: 147, endPoint x: 406, endPoint y: 157, distance: 115.5
drag, startPoint x: 468, startPoint y: 152, endPoint x: 459, endPoint y: 153, distance: 9.4
click at [459, 153] on span at bounding box center [458, 153] width 3 height 8
click at [449, 153] on div at bounding box center [422, 153] width 73 height 8
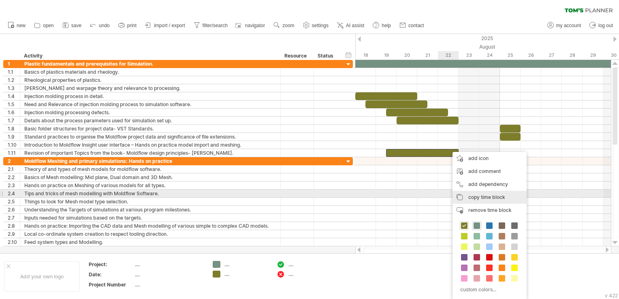
click at [473, 197] on span "copy time block" at bounding box center [486, 197] width 37 height 6
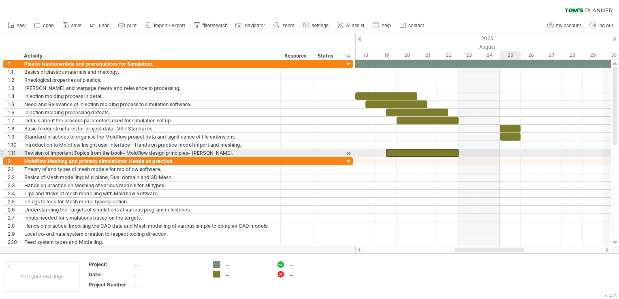
click at [507, 152] on div at bounding box center [483, 153] width 256 height 8
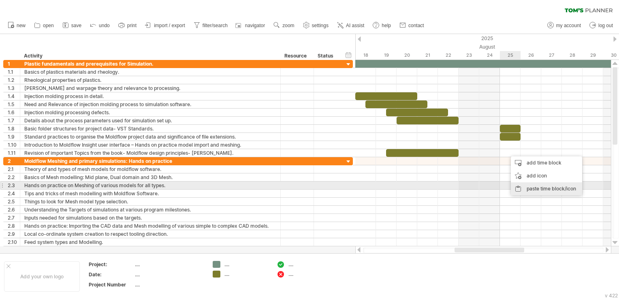
click at [530, 190] on div "paste time block/icon" at bounding box center [546, 188] width 71 height 13
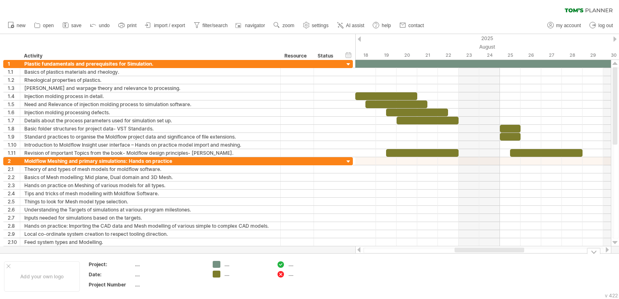
drag, startPoint x: 478, startPoint y: 252, endPoint x: 499, endPoint y: 254, distance: 20.7
click at [499, 254] on div "Trying to reach [DOMAIN_NAME] . Connected again... 0% clear filter new" at bounding box center [309, 149] width 619 height 299
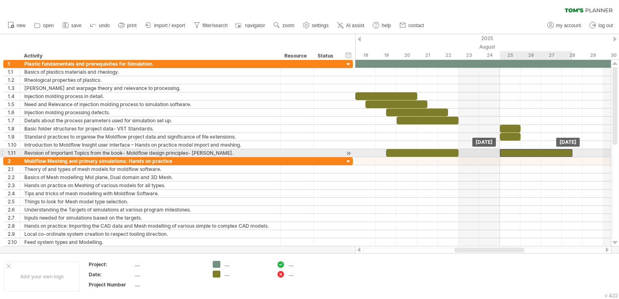
drag, startPoint x: 522, startPoint y: 152, endPoint x: 513, endPoint y: 152, distance: 9.7
click at [513, 152] on div at bounding box center [536, 153] width 73 height 8
drag, startPoint x: 574, startPoint y: 154, endPoint x: 603, endPoint y: 157, distance: 29.8
click at [603, 157] on div "[DATE] - 5.0 days [DATE]" at bounding box center [483, 153] width 256 height 186
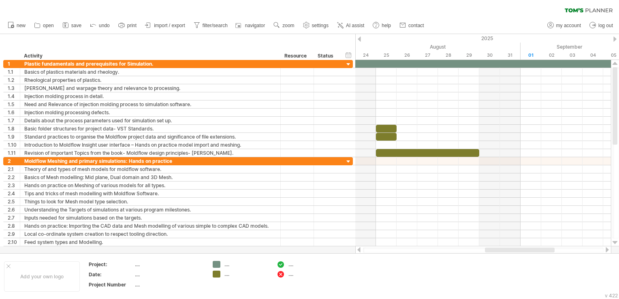
drag, startPoint x: 511, startPoint y: 250, endPoint x: 541, endPoint y: 249, distance: 30.4
click at [541, 249] on div at bounding box center [520, 250] width 70 height 5
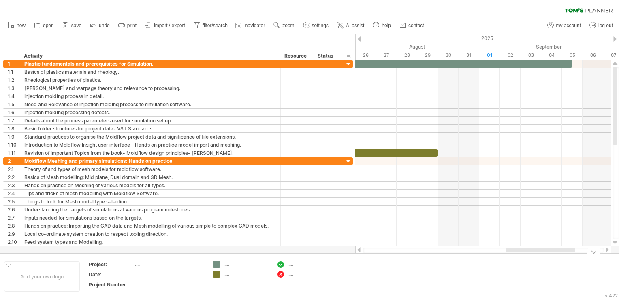
drag, startPoint x: 509, startPoint y: 251, endPoint x: 517, endPoint y: 254, distance: 8.8
click at [517, 254] on div "Trying to reach [DOMAIN_NAME] . Connected again... 0% clear filter new" at bounding box center [309, 149] width 619 height 299
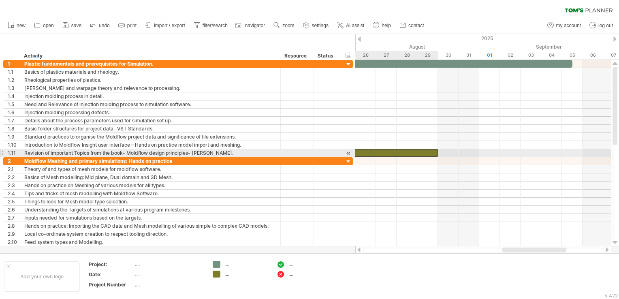
click at [400, 153] on div at bounding box center [386, 153] width 103 height 8
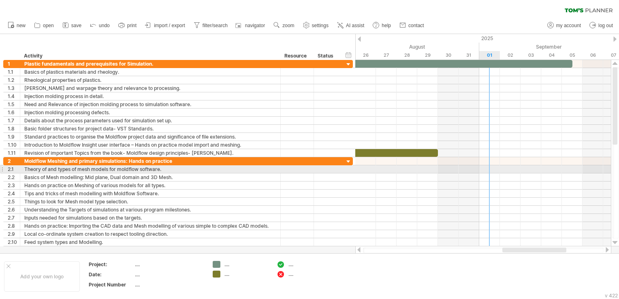
click at [483, 170] on div at bounding box center [483, 169] width 256 height 8
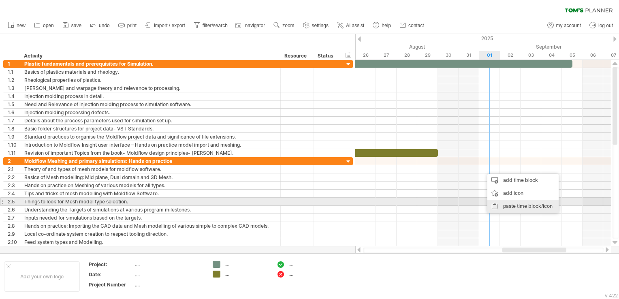
click at [506, 203] on div "paste time block/icon" at bounding box center [522, 206] width 71 height 13
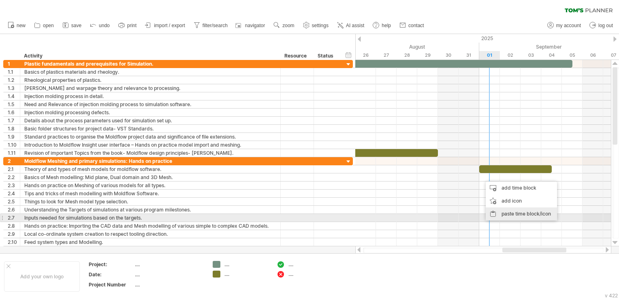
click at [506, 215] on div "paste time block/icon" at bounding box center [521, 213] width 71 height 13
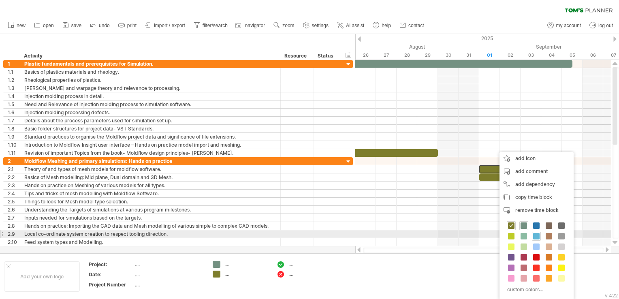
click at [534, 236] on span at bounding box center [536, 236] width 6 height 6
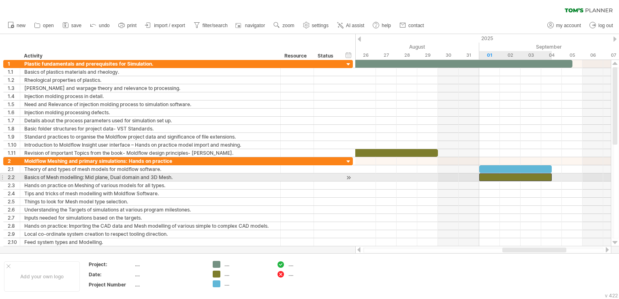
click at [506, 177] on div at bounding box center [515, 177] width 73 height 8
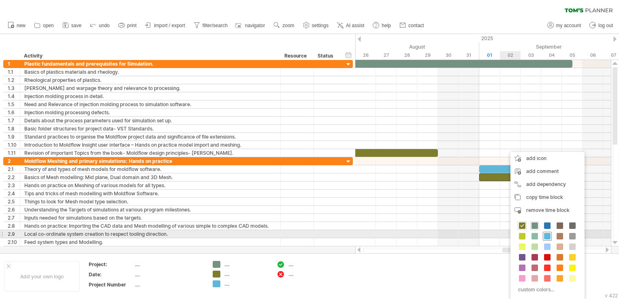
click at [546, 235] on span at bounding box center [547, 236] width 6 height 6
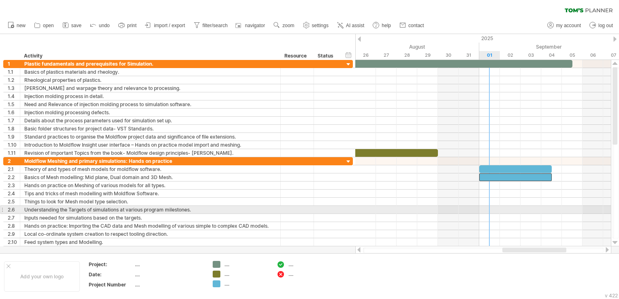
click at [495, 214] on div at bounding box center [483, 218] width 256 height 8
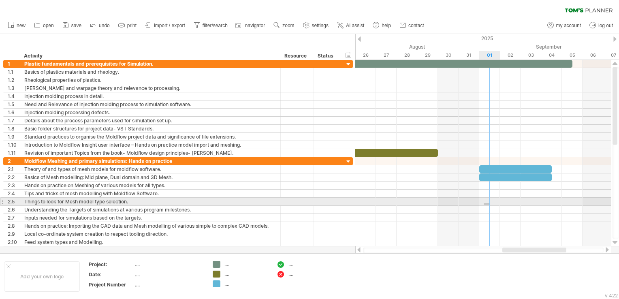
drag, startPoint x: 489, startPoint y: 205, endPoint x: 484, endPoint y: 203, distance: 5.8
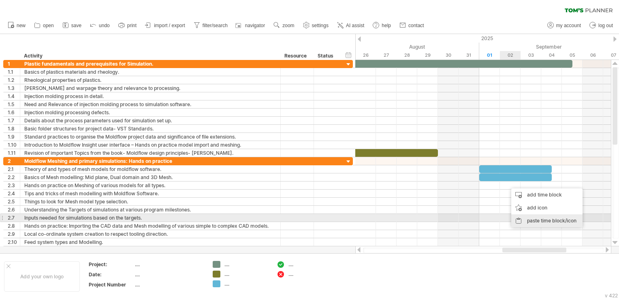
click at [530, 219] on div "paste time block/icon" at bounding box center [546, 220] width 71 height 13
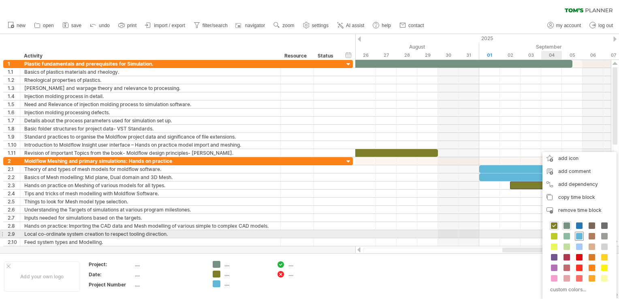
click at [580, 234] on span at bounding box center [579, 236] width 6 height 6
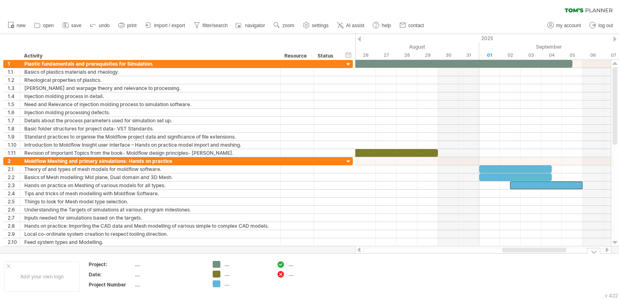
click at [607, 250] on div at bounding box center [607, 249] width 6 height 5
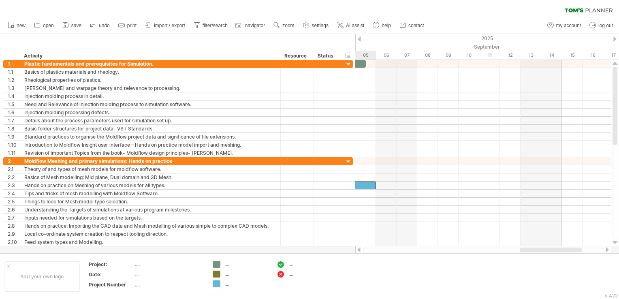
click at [607, 250] on div at bounding box center [607, 249] width 6 height 5
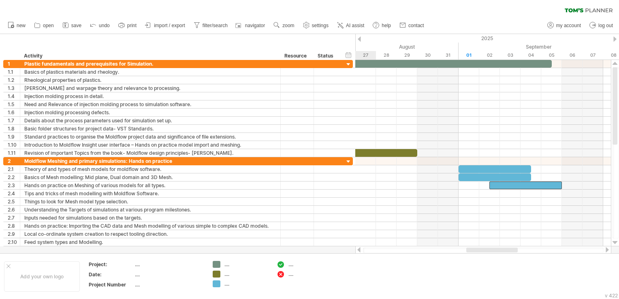
drag, startPoint x: 568, startPoint y: 251, endPoint x: 509, endPoint y: 252, distance: 59.6
click at [509, 252] on div at bounding box center [491, 250] width 51 height 5
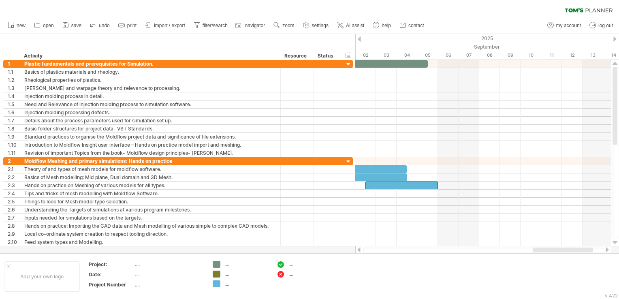
drag, startPoint x: 559, startPoint y: 250, endPoint x: 587, endPoint y: 250, distance: 28.4
click at [587, 250] on div at bounding box center [563, 250] width 60 height 5
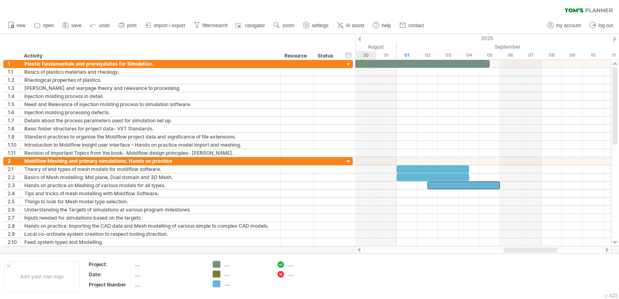
drag, startPoint x: 527, startPoint y: 251, endPoint x: 508, endPoint y: 250, distance: 19.5
click at [508, 249] on div at bounding box center [531, 250] width 54 height 5
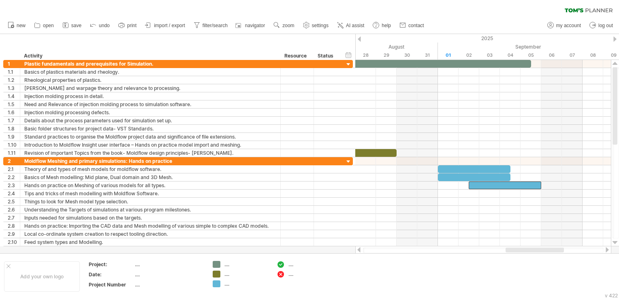
click at [528, 251] on div at bounding box center [535, 250] width 58 height 5
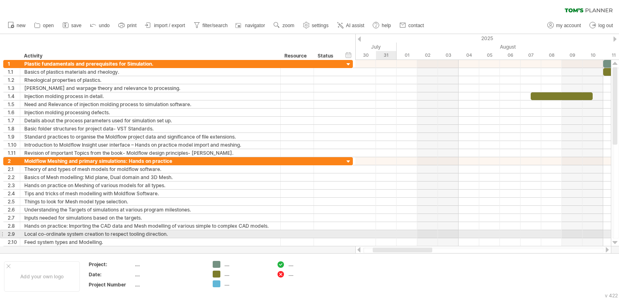
drag, startPoint x: 527, startPoint y: 251, endPoint x: 383, endPoint y: 237, distance: 144.5
click at [383, 237] on div "Trying to reach [DOMAIN_NAME] . Connected again... 0% clear filter new" at bounding box center [309, 149] width 619 height 299
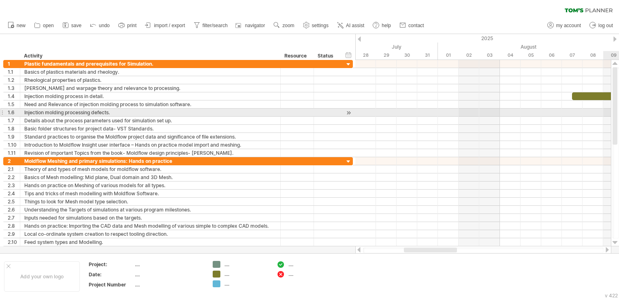
drag, startPoint x: 617, startPoint y: 115, endPoint x: 619, endPoint y: 99, distance: 16.3
click at [619, 98] on div at bounding box center [616, 152] width 6 height 171
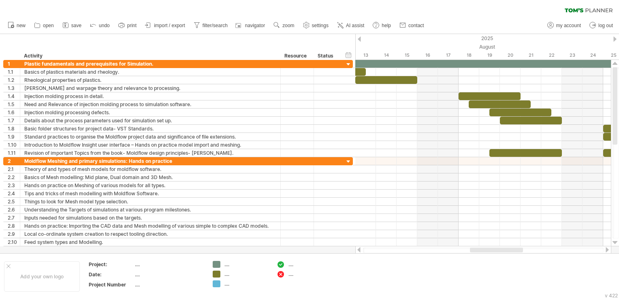
drag, startPoint x: 446, startPoint y: 250, endPoint x: 512, endPoint y: 252, distance: 66.1
click at [512, 252] on div at bounding box center [496, 250] width 53 height 5
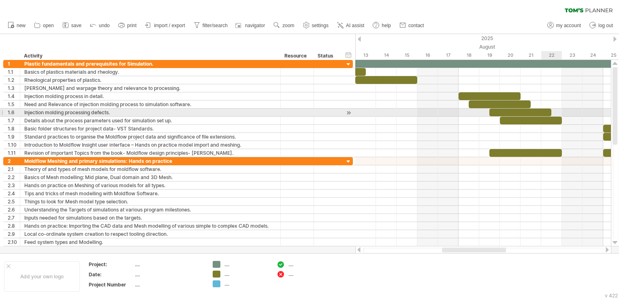
drag, startPoint x: 613, startPoint y: 128, endPoint x: 616, endPoint y: 111, distance: 17.7
click at [616, 111] on div at bounding box center [615, 105] width 5 height 77
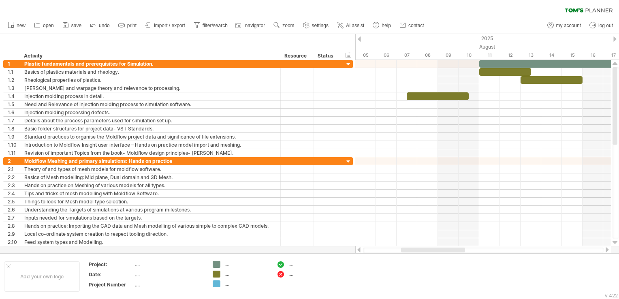
drag, startPoint x: 485, startPoint y: 249, endPoint x: 494, endPoint y: 256, distance: 11.6
click at [494, 256] on div "Trying to reach [DOMAIN_NAME] . Connected again... 0% clear filter new" at bounding box center [309, 149] width 619 height 299
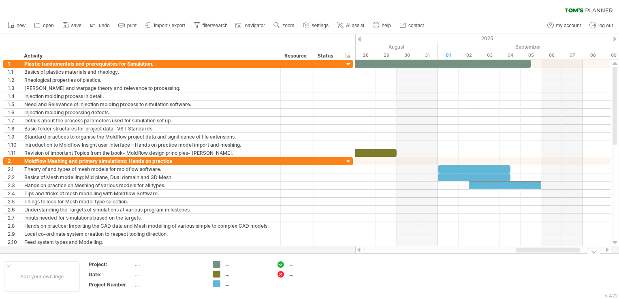
drag, startPoint x: 475, startPoint y: 247, endPoint x: 539, endPoint y: 261, distance: 65.0
click at [539, 261] on div "Trying to reach [DOMAIN_NAME] . Connected again... 0% clear filter new" at bounding box center [309, 149] width 619 height 299
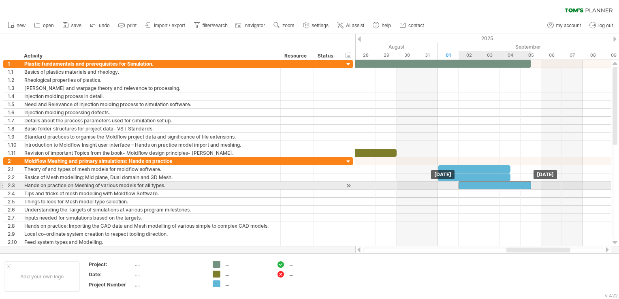
drag, startPoint x: 494, startPoint y: 185, endPoint x: 482, endPoint y: 187, distance: 12.4
click at [482, 187] on div at bounding box center [495, 186] width 73 height 8
drag, startPoint x: 490, startPoint y: 187, endPoint x: 498, endPoint y: 187, distance: 8.5
click at [498, 187] on div at bounding box center [505, 186] width 73 height 8
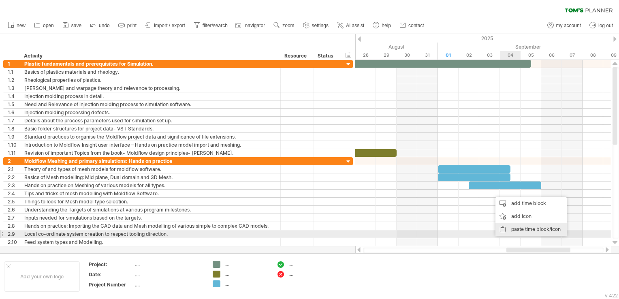
click at [510, 233] on div "paste time block/icon" at bounding box center [531, 229] width 71 height 13
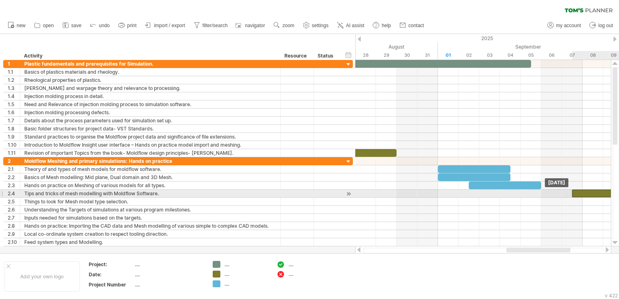
drag, startPoint x: 527, startPoint y: 194, endPoint x: 615, endPoint y: 194, distance: 88.3
click at [615, 194] on div "Trying to reach [DOMAIN_NAME] . Connected again... 0% clear filter new" at bounding box center [309, 149] width 619 height 299
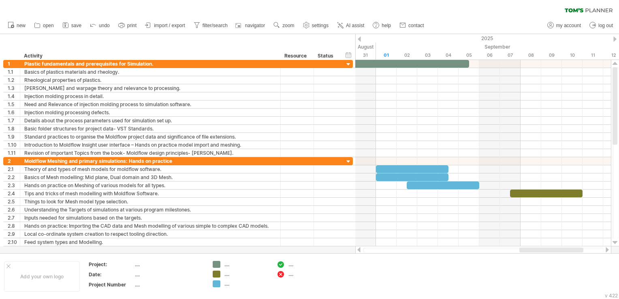
drag, startPoint x: 548, startPoint y: 250, endPoint x: 561, endPoint y: 252, distance: 13.1
click at [561, 252] on div at bounding box center [551, 250] width 64 height 5
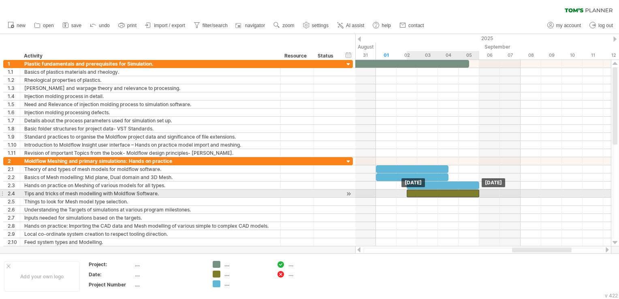
drag, startPoint x: 538, startPoint y: 192, endPoint x: 433, endPoint y: 190, distance: 104.9
click at [433, 190] on div at bounding box center [443, 194] width 73 height 8
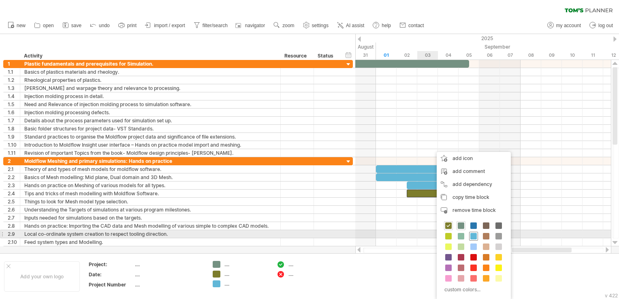
click at [475, 238] on span at bounding box center [473, 236] width 6 height 6
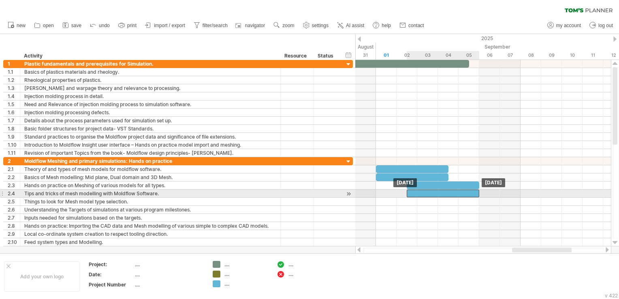
click at [439, 194] on div at bounding box center [443, 194] width 73 height 8
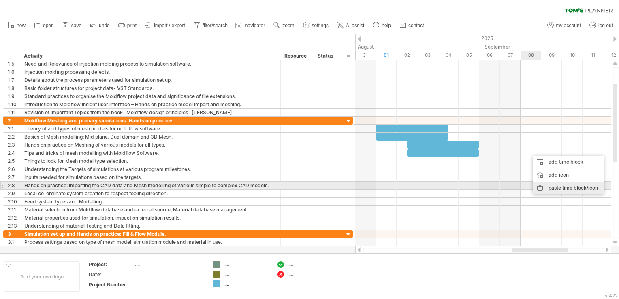
click at [555, 188] on div "paste time block/icon" at bounding box center [568, 188] width 71 height 13
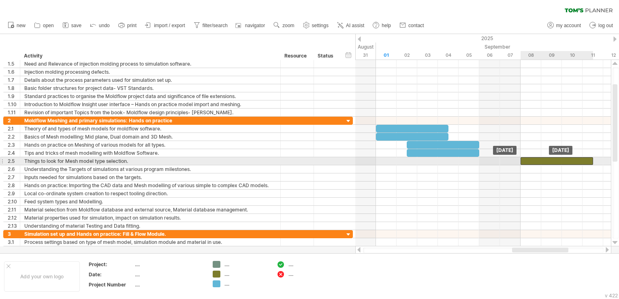
drag, startPoint x: 556, startPoint y: 155, endPoint x: 543, endPoint y: 161, distance: 14.3
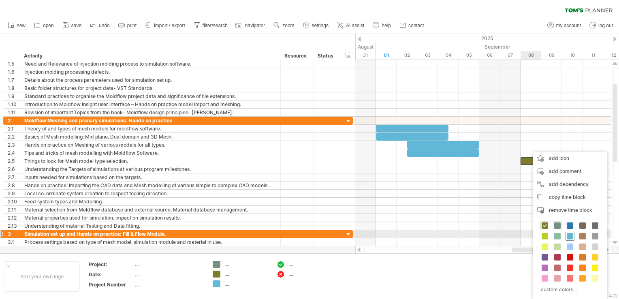
click at [569, 236] on span at bounding box center [570, 236] width 6 height 6
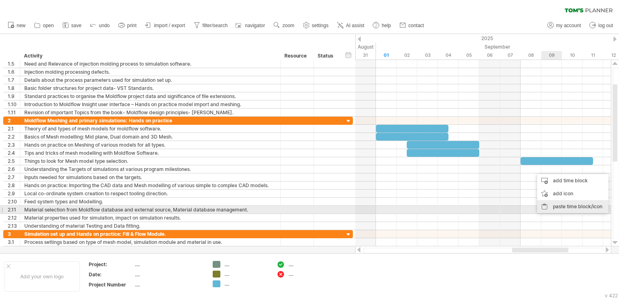
click at [560, 206] on div "paste time block/icon" at bounding box center [572, 206] width 71 height 13
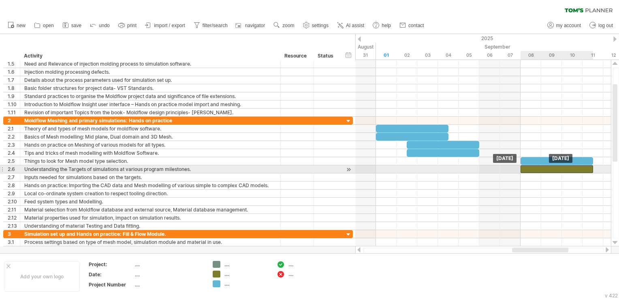
drag, startPoint x: 555, startPoint y: 167, endPoint x: 540, endPoint y: 169, distance: 14.7
click at [540, 169] on div at bounding box center [557, 169] width 73 height 8
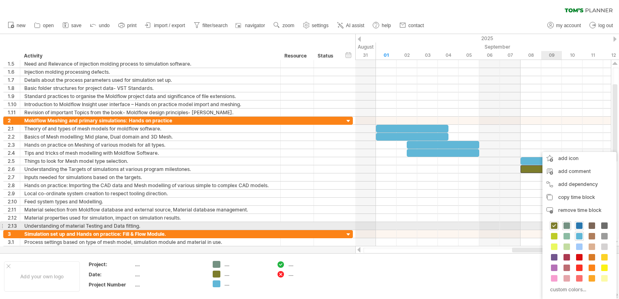
click at [579, 226] on span at bounding box center [579, 225] width 6 height 6
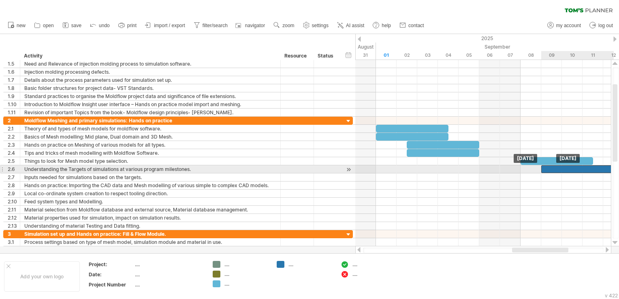
drag, startPoint x: 580, startPoint y: 169, endPoint x: 600, endPoint y: 168, distance: 20.3
click at [600, 168] on div at bounding box center [577, 169] width 73 height 8
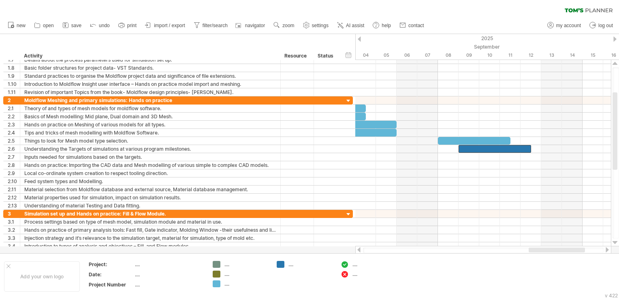
drag, startPoint x: 546, startPoint y: 250, endPoint x: 566, endPoint y: 251, distance: 19.9
click at [566, 251] on div at bounding box center [557, 250] width 56 height 5
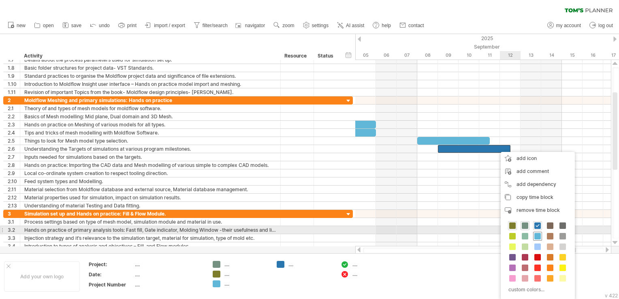
click at [536, 234] on span at bounding box center [537, 236] width 6 height 6
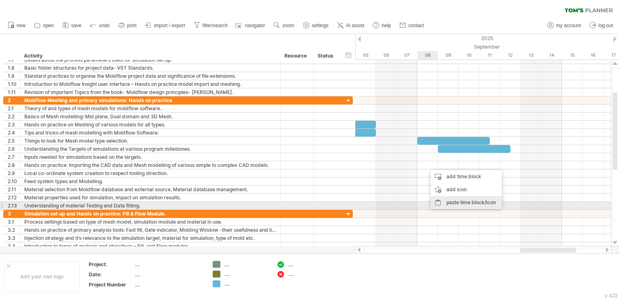
click at [451, 203] on div "paste time block/icon" at bounding box center [466, 202] width 71 height 13
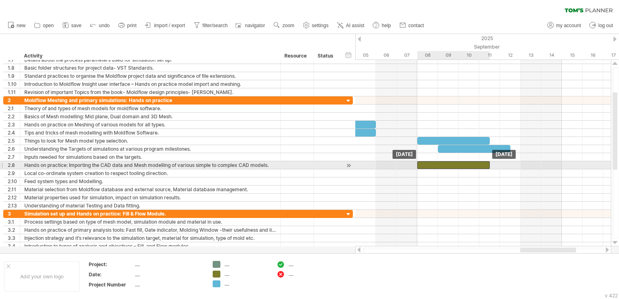
drag, startPoint x: 436, startPoint y: 165, endPoint x: 427, endPoint y: 165, distance: 9.7
click at [427, 165] on div at bounding box center [453, 165] width 73 height 8
drag, startPoint x: 488, startPoint y: 164, endPoint x: 516, endPoint y: 163, distance: 28.0
click at [516, 163] on div at bounding box center [468, 165] width 103 height 8
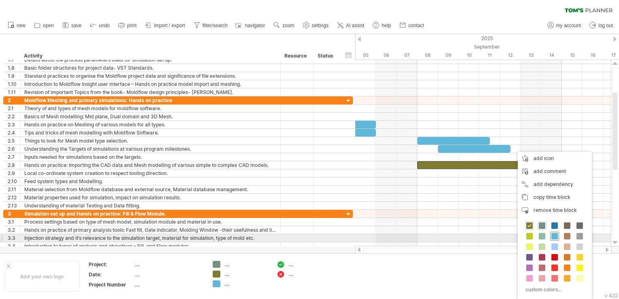
click at [553, 236] on span at bounding box center [554, 236] width 6 height 6
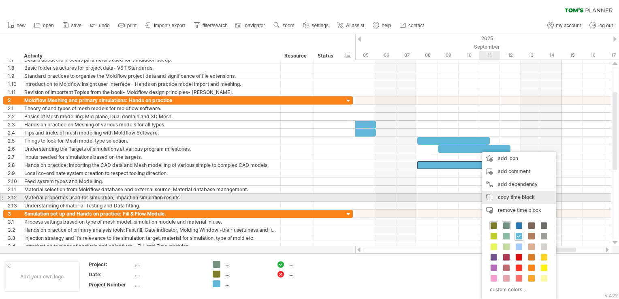
click at [508, 199] on span "copy time block" at bounding box center [516, 197] width 37 height 6
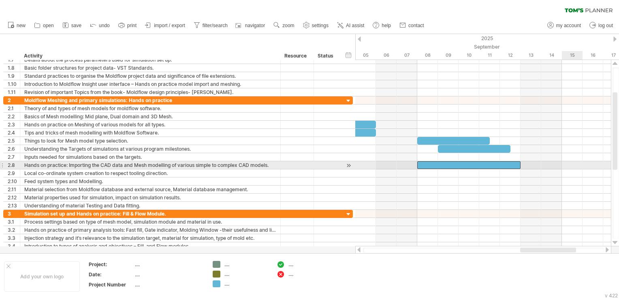
click at [568, 164] on div at bounding box center [483, 165] width 256 height 8
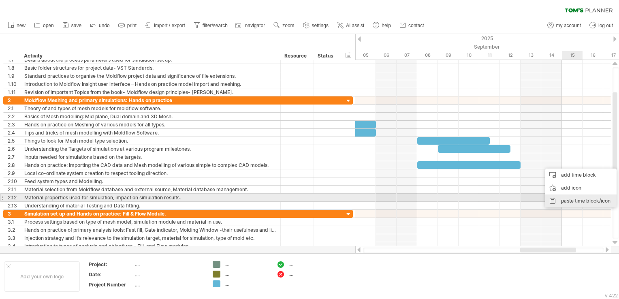
click at [570, 199] on div "paste time block/icon" at bounding box center [580, 200] width 71 height 13
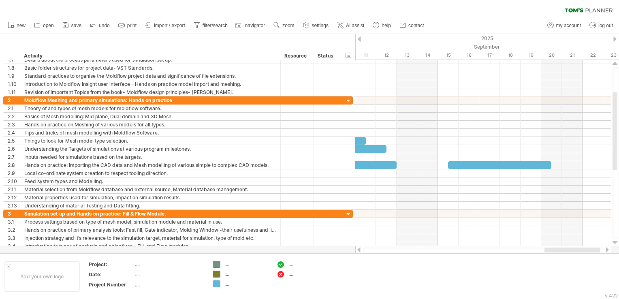
drag, startPoint x: 546, startPoint y: 251, endPoint x: 570, endPoint y: 252, distance: 24.3
click at [570, 252] on div at bounding box center [573, 250] width 56 height 5
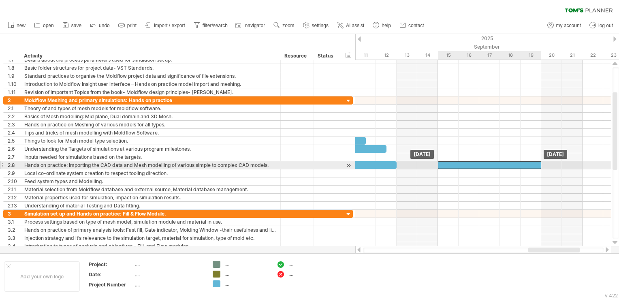
drag, startPoint x: 514, startPoint y: 164, endPoint x: 500, endPoint y: 166, distance: 14.3
click at [500, 166] on div at bounding box center [489, 165] width 103 height 8
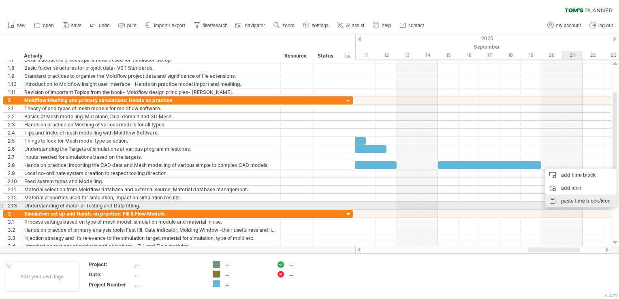
click at [570, 201] on div "paste time block/icon" at bounding box center [580, 200] width 71 height 13
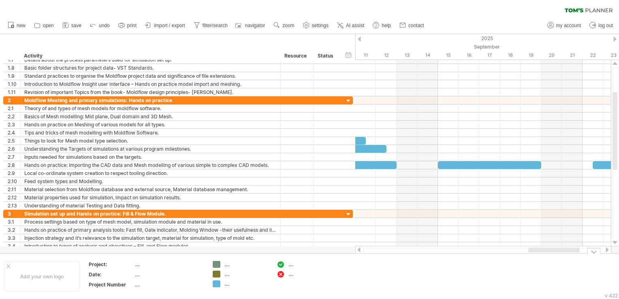
drag, startPoint x: 556, startPoint y: 253, endPoint x: 572, endPoint y: 253, distance: 15.4
click at [572, 253] on div "Add your own logo Project: .... Date: .... Project Number .... .... .... .... .…" at bounding box center [309, 276] width 619 height 46
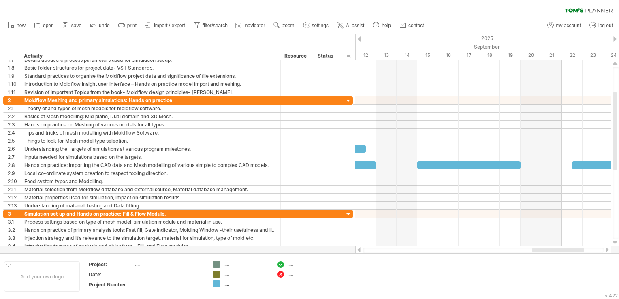
drag, startPoint x: 567, startPoint y: 250, endPoint x: 583, endPoint y: 250, distance: 15.4
click at [583, 250] on div at bounding box center [557, 250] width 51 height 5
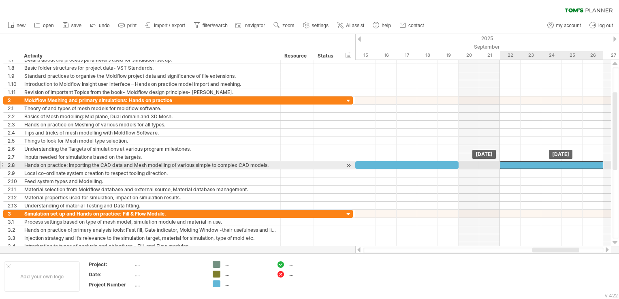
click at [553, 165] on div at bounding box center [551, 165] width 103 height 8
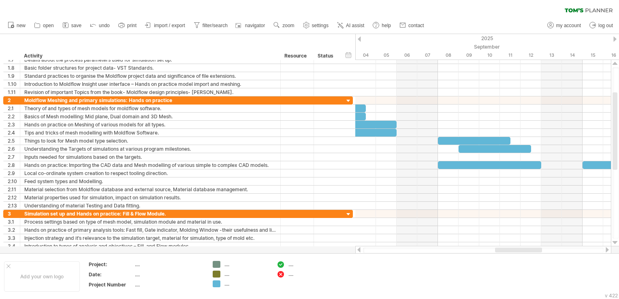
drag, startPoint x: 549, startPoint y: 251, endPoint x: 511, endPoint y: 248, distance: 37.4
click at [511, 248] on div at bounding box center [518, 250] width 47 height 5
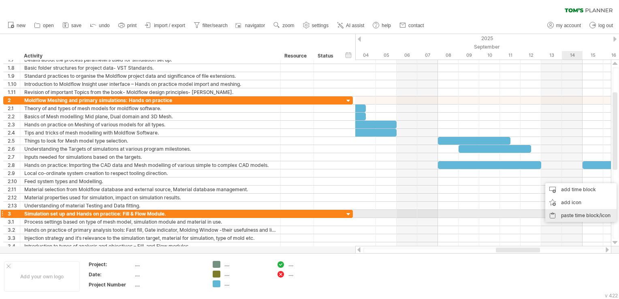
click at [570, 215] on div "paste time block/icon" at bounding box center [580, 215] width 71 height 13
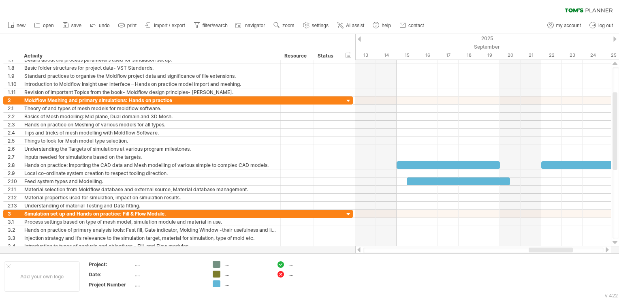
drag, startPoint x: 525, startPoint y: 248, endPoint x: 558, endPoint y: 248, distance: 32.8
click at [558, 248] on div at bounding box center [551, 250] width 44 height 5
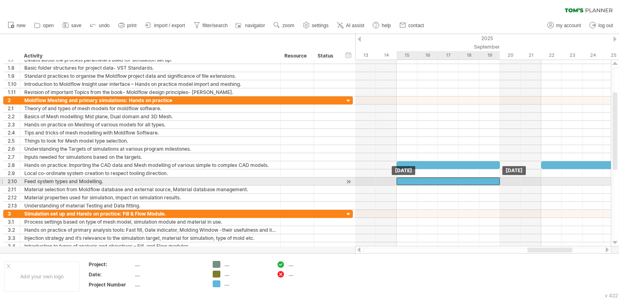
drag, startPoint x: 469, startPoint y: 181, endPoint x: 457, endPoint y: 183, distance: 11.5
click at [457, 183] on div at bounding box center [448, 181] width 103 height 8
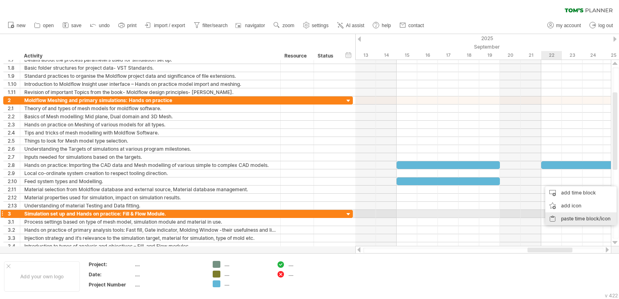
click at [562, 216] on div "paste time block/icon" at bounding box center [580, 218] width 71 height 13
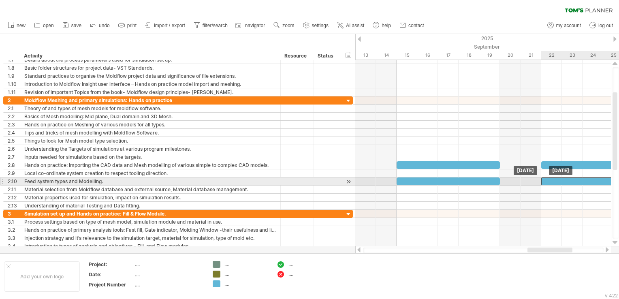
drag, startPoint x: 564, startPoint y: 184, endPoint x: 558, endPoint y: 184, distance: 6.5
click at [558, 184] on div "[DATE] [DATE]" at bounding box center [483, 153] width 256 height 186
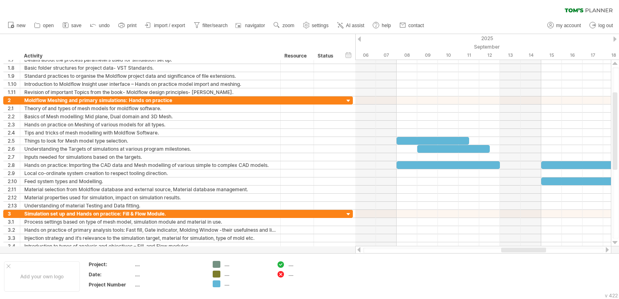
drag, startPoint x: 536, startPoint y: 251, endPoint x: 510, endPoint y: 252, distance: 26.4
click at [510, 252] on div at bounding box center [523, 250] width 45 height 5
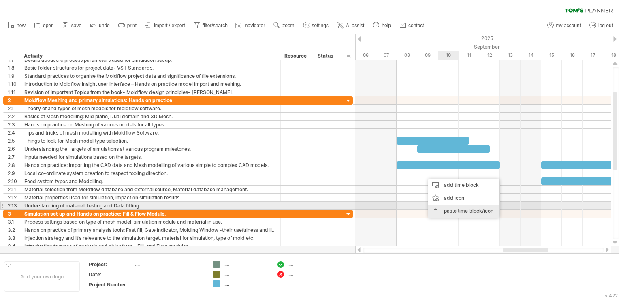
click at [449, 208] on div "paste time block/icon" at bounding box center [463, 211] width 71 height 13
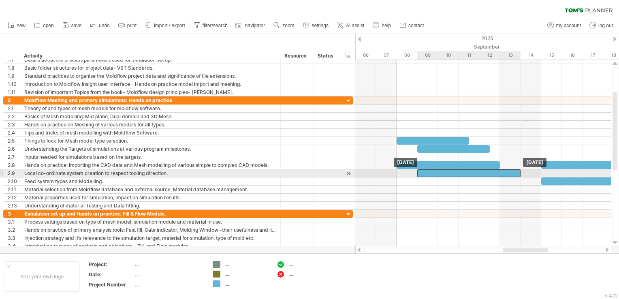
drag, startPoint x: 498, startPoint y: 174, endPoint x: 489, endPoint y: 175, distance: 8.5
click at [489, 175] on div at bounding box center [468, 173] width 103 height 8
drag, startPoint x: 520, startPoint y: 172, endPoint x: 500, endPoint y: 173, distance: 19.9
click at [500, 173] on span at bounding box center [499, 173] width 3 height 8
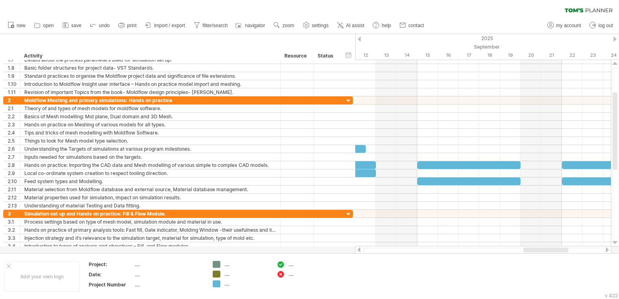
drag, startPoint x: 523, startPoint y: 250, endPoint x: 544, endPoint y: 248, distance: 20.4
click at [544, 248] on div at bounding box center [545, 250] width 45 height 5
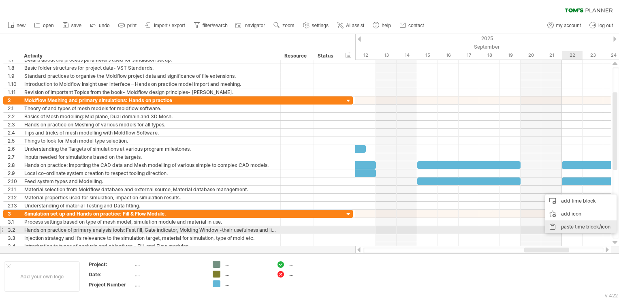
click at [573, 229] on div "paste time block/icon" at bounding box center [580, 226] width 71 height 13
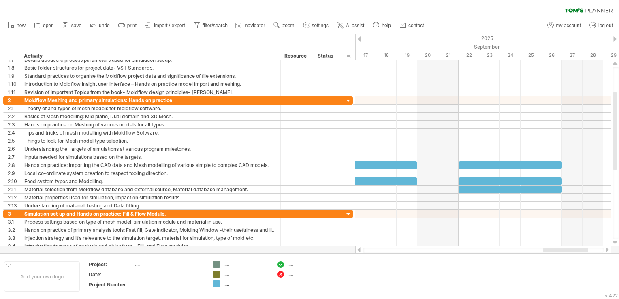
drag, startPoint x: 536, startPoint y: 252, endPoint x: 555, endPoint y: 252, distance: 19.0
click at [555, 252] on div at bounding box center [565, 250] width 45 height 5
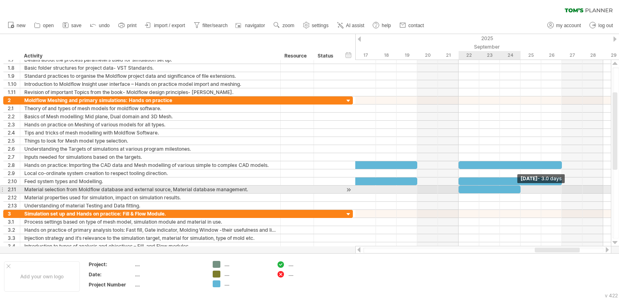
drag, startPoint x: 561, startPoint y: 189, endPoint x: 519, endPoint y: 187, distance: 42.2
click at [519, 187] on span at bounding box center [520, 190] width 3 height 8
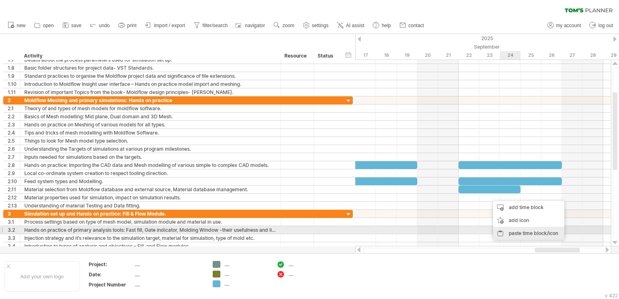
click at [511, 231] on div "paste time block/icon" at bounding box center [528, 233] width 71 height 13
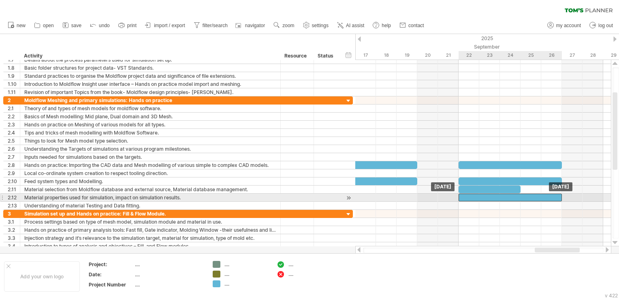
drag, startPoint x: 508, startPoint y: 195, endPoint x: 476, endPoint y: 197, distance: 31.6
click at [476, 197] on div at bounding box center [510, 198] width 103 height 8
drag, startPoint x: 561, startPoint y: 195, endPoint x: 520, endPoint y: 197, distance: 41.0
click at [520, 197] on span at bounding box center [520, 198] width 3 height 8
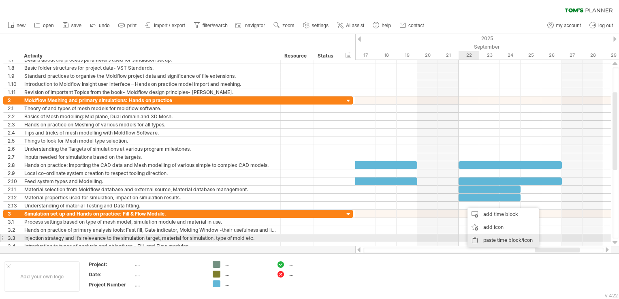
click at [488, 241] on div "paste time block/icon" at bounding box center [503, 240] width 71 height 13
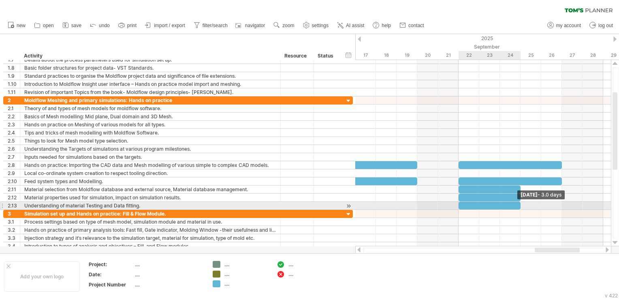
drag, startPoint x: 561, startPoint y: 204, endPoint x: 521, endPoint y: 203, distance: 39.7
click at [521, 203] on span at bounding box center [520, 206] width 3 height 8
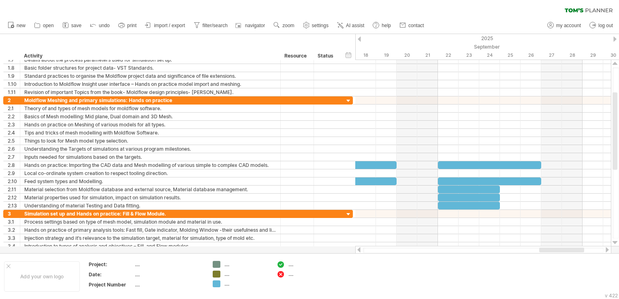
drag, startPoint x: 557, startPoint y: 251, endPoint x: 561, endPoint y: 250, distance: 4.5
click at [561, 250] on div at bounding box center [561, 250] width 45 height 5
click at [542, 210] on div at bounding box center [483, 214] width 256 height 8
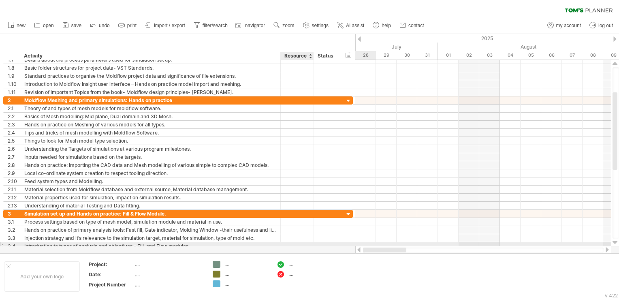
drag, startPoint x: 539, startPoint y: 250, endPoint x: 318, endPoint y: 243, distance: 221.8
click at [318, 243] on div "Trying to reach [DOMAIN_NAME] . Connected again... 0% clear filter new" at bounding box center [309, 149] width 619 height 299
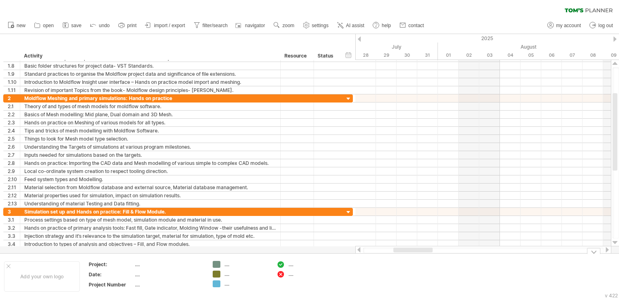
drag, startPoint x: 418, startPoint y: 254, endPoint x: 402, endPoint y: 251, distance: 16.9
click at [382, 251] on div "Trying to reach [DOMAIN_NAME] . Connected again... 0% clear filter new" at bounding box center [309, 149] width 619 height 299
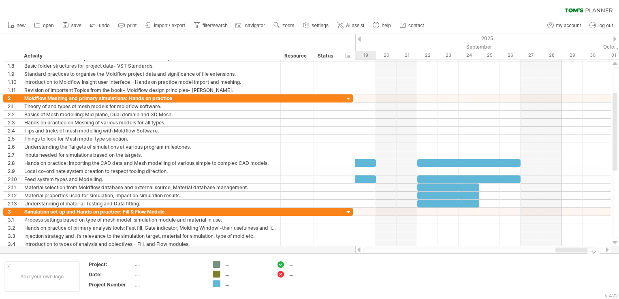
drag, startPoint x: 402, startPoint y: 251, endPoint x: 564, endPoint y: 259, distance: 162.3
click at [564, 259] on div "Trying to reach [DOMAIN_NAME] . Connected again... 0% clear filter new" at bounding box center [309, 149] width 619 height 299
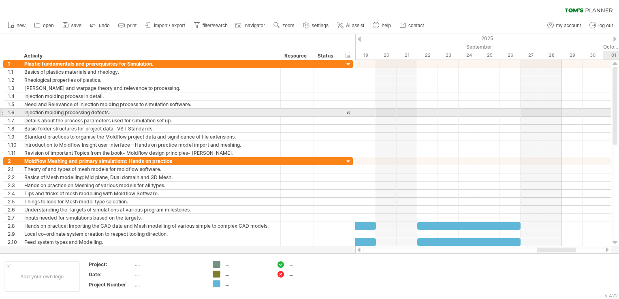
drag, startPoint x: 616, startPoint y: 152, endPoint x: 612, endPoint y: 111, distance: 41.5
click at [612, 111] on div at bounding box center [615, 153] width 9 height 186
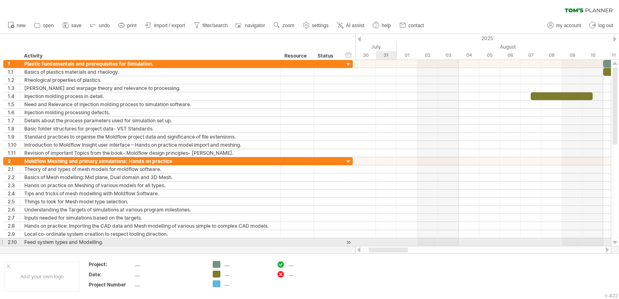
drag, startPoint x: 547, startPoint y: 251, endPoint x: 379, endPoint y: 244, distance: 168.3
click at [379, 244] on div "Trying to reach [DOMAIN_NAME] . Connected again... 0% clear filter new" at bounding box center [309, 149] width 619 height 299
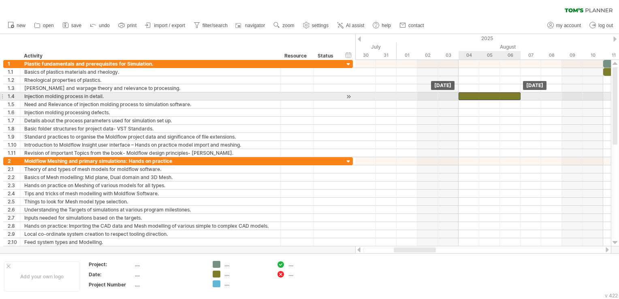
drag, startPoint x: 536, startPoint y: 96, endPoint x: 466, endPoint y: 100, distance: 70.2
click at [466, 100] on div at bounding box center [490, 96] width 62 height 8
drag, startPoint x: 521, startPoint y: 96, endPoint x: 538, endPoint y: 95, distance: 16.6
click at [538, 95] on div at bounding box center [500, 96] width 83 height 8
drag, startPoint x: 540, startPoint y: 96, endPoint x: 516, endPoint y: 98, distance: 23.5
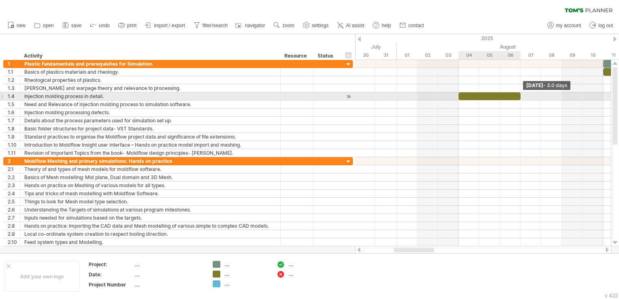
click at [516, 98] on div at bounding box center [490, 96] width 62 height 8
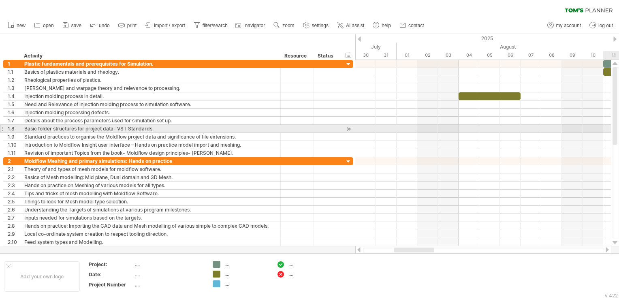
click at [617, 127] on div at bounding box center [615, 105] width 5 height 77
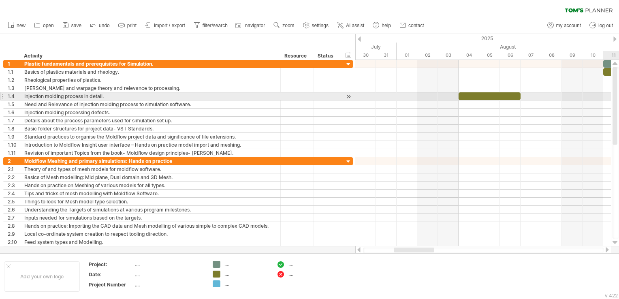
click at [616, 96] on div at bounding box center [615, 105] width 5 height 77
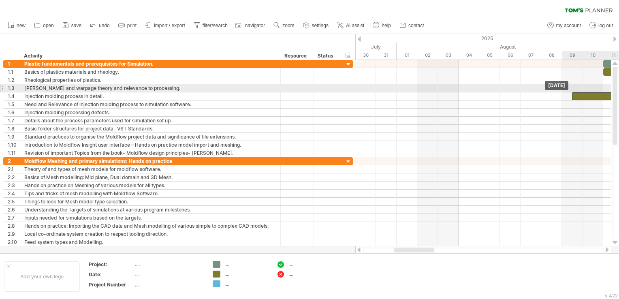
drag, startPoint x: 504, startPoint y: 92, endPoint x: 617, endPoint y: 90, distance: 113.5
click at [617, 90] on div "Trying to reach [DOMAIN_NAME] . Connected again... 0% clear filter new" at bounding box center [309, 149] width 619 height 299
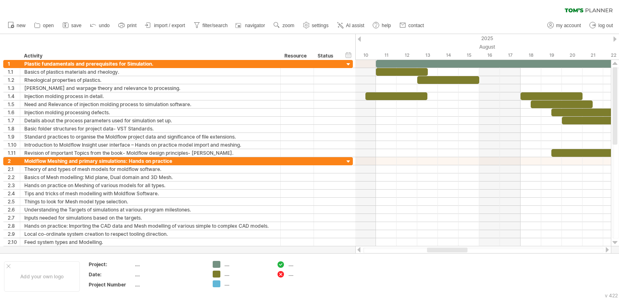
drag, startPoint x: 435, startPoint y: 250, endPoint x: 457, endPoint y: 250, distance: 22.3
click at [457, 250] on div at bounding box center [447, 250] width 41 height 5
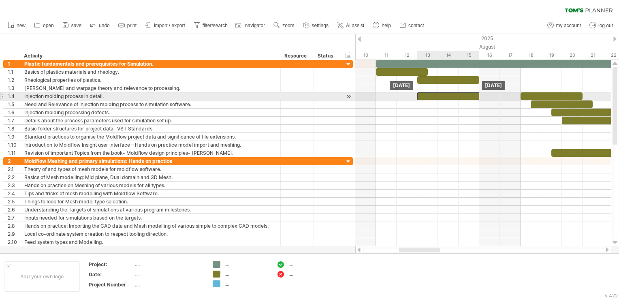
drag, startPoint x: 407, startPoint y: 96, endPoint x: 460, endPoint y: 98, distance: 53.1
click at [460, 98] on div at bounding box center [448, 96] width 62 height 8
drag, startPoint x: 417, startPoint y: 96, endPoint x: 458, endPoint y: 96, distance: 40.5
click at [458, 96] on span at bounding box center [458, 96] width 3 height 8
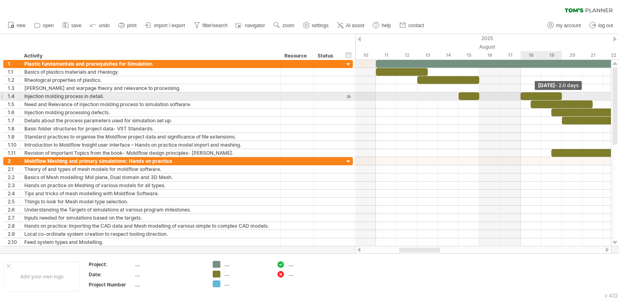
drag, startPoint x: 583, startPoint y: 95, endPoint x: 563, endPoint y: 95, distance: 20.3
click at [563, 95] on span at bounding box center [561, 96] width 3 height 8
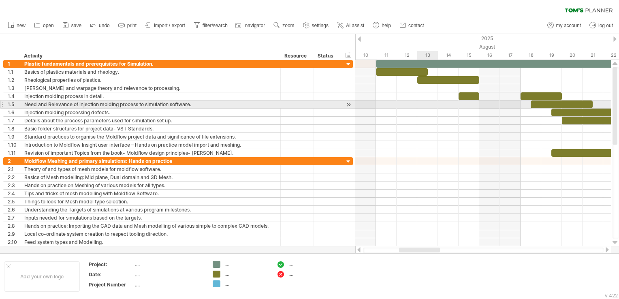
click at [0, 104] on html "progress(100%) Trying to reach [DOMAIN_NAME] . Connected again... 0% clear filt…" at bounding box center [309, 150] width 619 height 301
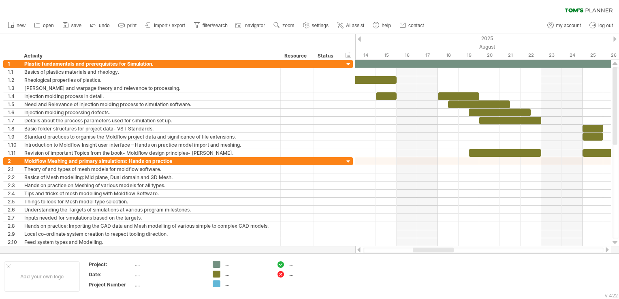
drag, startPoint x: 431, startPoint y: 250, endPoint x: 445, endPoint y: 251, distance: 13.8
click at [445, 251] on div at bounding box center [433, 250] width 41 height 5
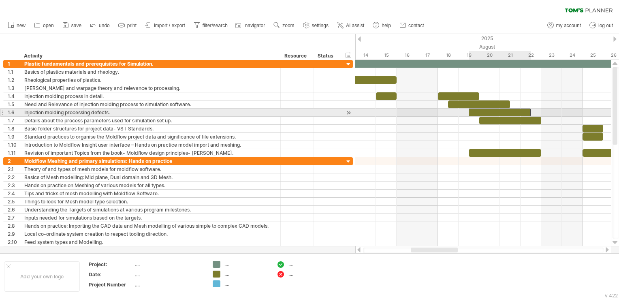
click at [517, 113] on div at bounding box center [500, 113] width 62 height 8
drag, startPoint x: 530, startPoint y: 111, endPoint x: 522, endPoint y: 111, distance: 8.1
click at [522, 111] on span at bounding box center [520, 113] width 3 height 8
drag, startPoint x: 483, startPoint y: 111, endPoint x: 504, endPoint y: 112, distance: 21.1
click at [504, 112] on div at bounding box center [515, 113] width 52 height 8
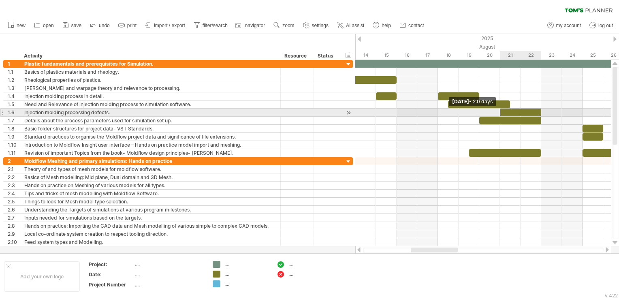
drag, startPoint x: 490, startPoint y: 111, endPoint x: 500, endPoint y: 111, distance: 9.7
click at [500, 111] on span at bounding box center [499, 113] width 3 height 8
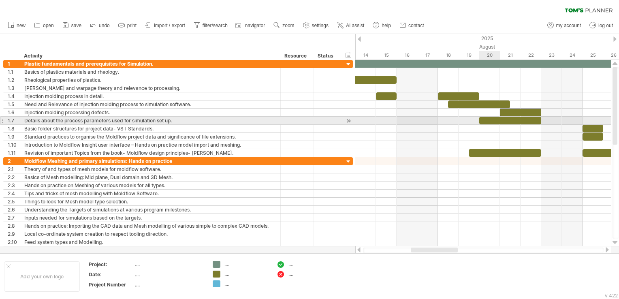
click at [498, 121] on div at bounding box center [510, 121] width 62 height 8
drag, startPoint x: 480, startPoint y: 120, endPoint x: 500, endPoint y: 119, distance: 20.7
click at [500, 119] on span at bounding box center [499, 121] width 3 height 8
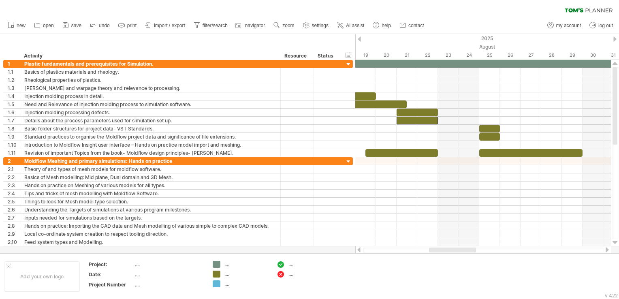
drag, startPoint x: 434, startPoint y: 251, endPoint x: 453, endPoint y: 248, distance: 18.4
click at [453, 248] on div at bounding box center [452, 250] width 47 height 5
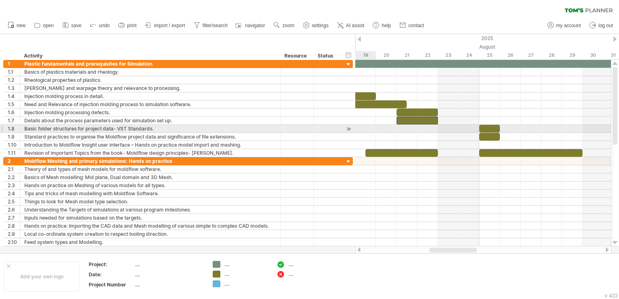
click at [0, 128] on html "progress(100%) Trying to reach [DOMAIN_NAME] . Connected again... 0% clear filt…" at bounding box center [309, 150] width 619 height 301
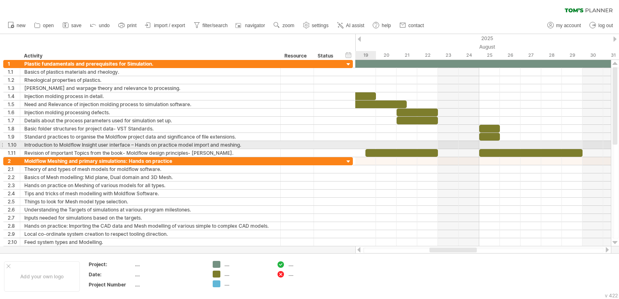
click at [0, 143] on html "progress(100%) Trying to reach [DOMAIN_NAME] . Connected again... 0% clear filt…" at bounding box center [309, 150] width 619 height 301
click at [1, 144] on div at bounding box center [1, 145] width 3 height 9
click at [453, 251] on div at bounding box center [452, 250] width 47 height 5
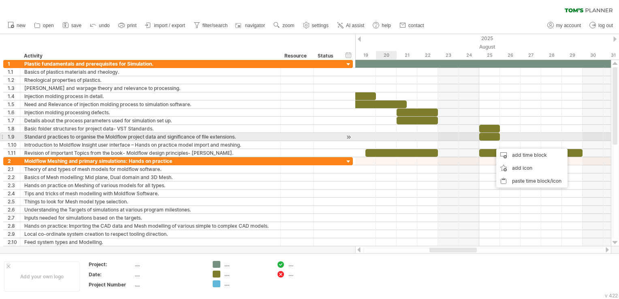
click at [0, 136] on html "progress(100%) Trying to reach [DOMAIN_NAME] . Connected again... 0% clear filt…" at bounding box center [309, 150] width 619 height 301
click at [0, 137] on html "progress(100%) Trying to reach [DOMAIN_NAME] . Connected again... 0% clear filt…" at bounding box center [309, 150] width 619 height 301
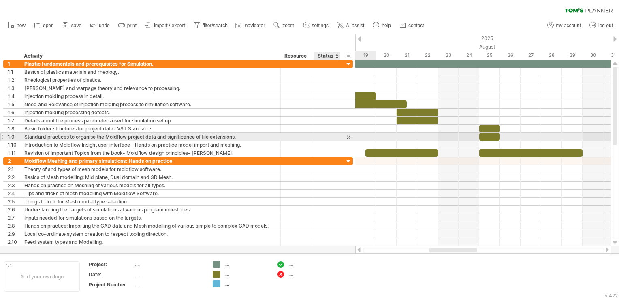
click at [348, 137] on div at bounding box center [349, 137] width 8 height 9
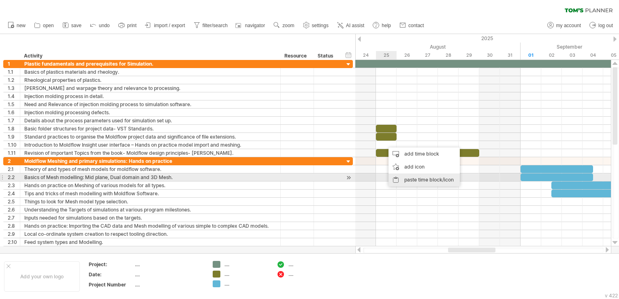
click at [412, 179] on div "paste time block/icon" at bounding box center [424, 179] width 71 height 13
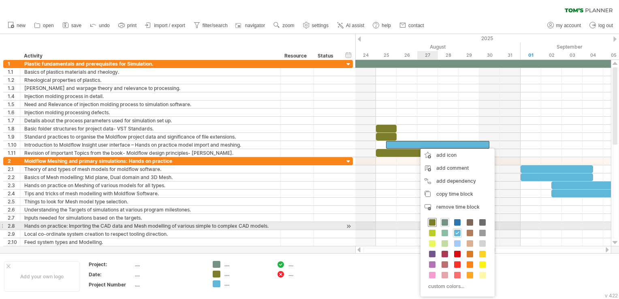
click at [432, 223] on span at bounding box center [432, 222] width 6 height 6
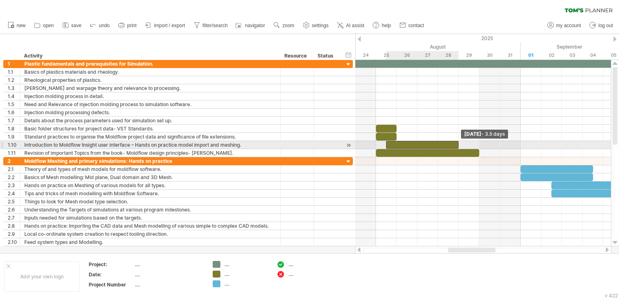
drag, startPoint x: 489, startPoint y: 145, endPoint x: 461, endPoint y: 145, distance: 28.4
click at [461, 145] on div "[DATE] - 3.5 days [DATE] - 2.0 days" at bounding box center [483, 153] width 256 height 186
drag, startPoint x: 386, startPoint y: 145, endPoint x: 399, endPoint y: 145, distance: 13.0
click at [399, 145] on div at bounding box center [428, 145] width 62 height 8
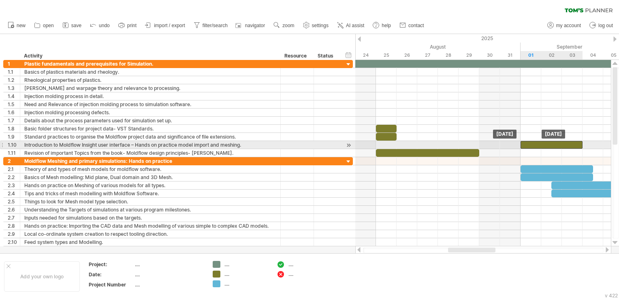
drag, startPoint x: 449, startPoint y: 143, endPoint x: 577, endPoint y: 143, distance: 127.6
click at [577, 143] on div at bounding box center [552, 145] width 62 height 8
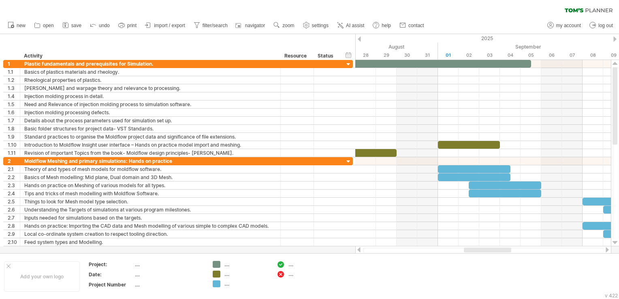
drag, startPoint x: 486, startPoint y: 251, endPoint x: 499, endPoint y: 250, distance: 13.0
click at [499, 250] on div at bounding box center [487, 250] width 47 height 5
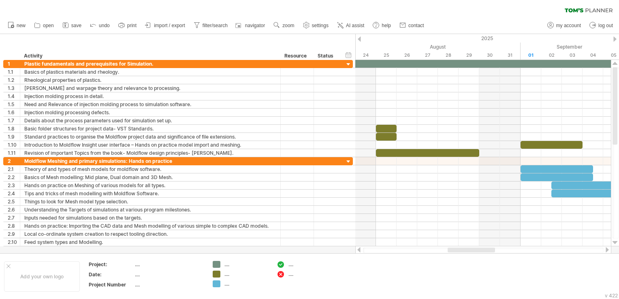
drag, startPoint x: 485, startPoint y: 250, endPoint x: 470, endPoint y: 249, distance: 15.4
click at [470, 249] on div at bounding box center [471, 250] width 47 height 5
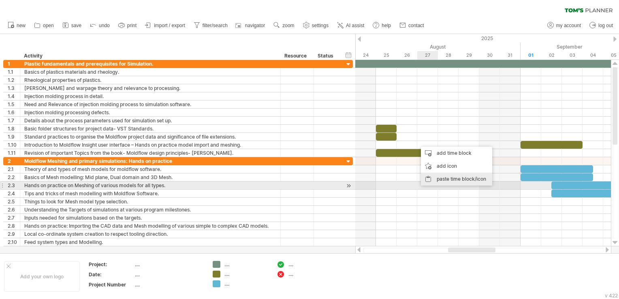
click at [440, 182] on div "paste time block/icon" at bounding box center [456, 179] width 71 height 13
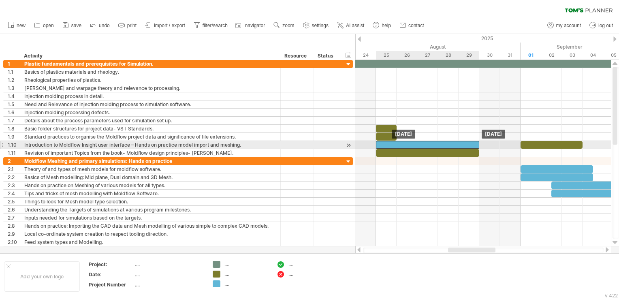
drag, startPoint x: 473, startPoint y: 142, endPoint x: 433, endPoint y: 144, distance: 40.2
click at [433, 144] on div at bounding box center [427, 145] width 103 height 8
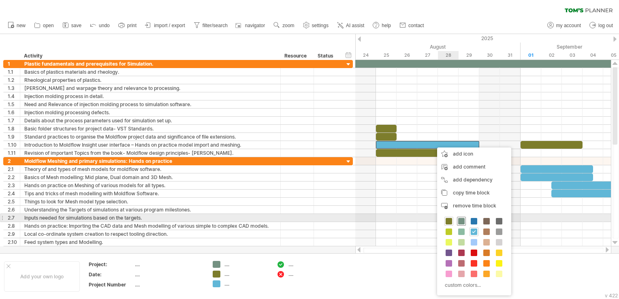
click at [460, 220] on span at bounding box center [461, 221] width 6 height 6
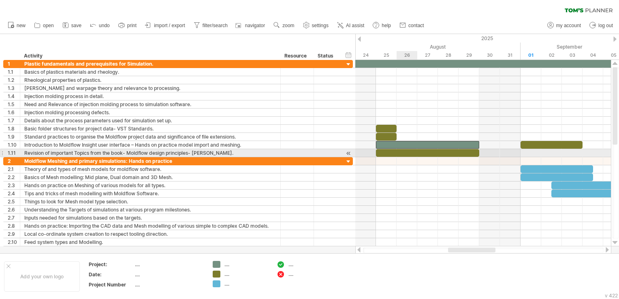
click at [423, 158] on div at bounding box center [483, 161] width 256 height 8
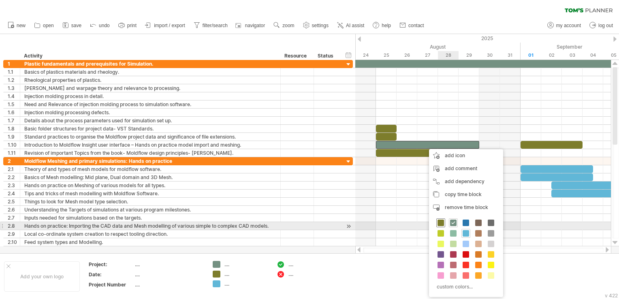
click at [441, 222] on span at bounding box center [441, 223] width 6 height 6
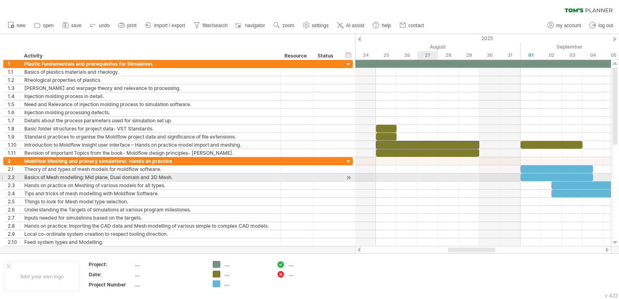
click at [421, 175] on div at bounding box center [483, 177] width 256 height 8
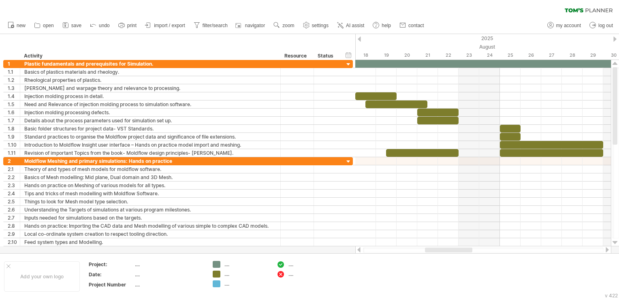
drag, startPoint x: 459, startPoint y: 252, endPoint x: 436, endPoint y: 251, distance: 22.7
click at [436, 251] on div at bounding box center [448, 250] width 47 height 5
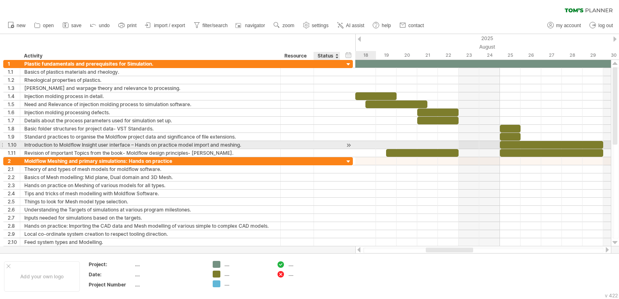
click at [348, 145] on div at bounding box center [349, 145] width 8 height 9
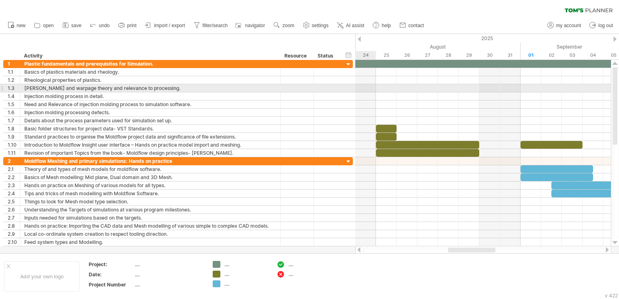
click at [2, 87] on div at bounding box center [1, 88] width 3 height 9
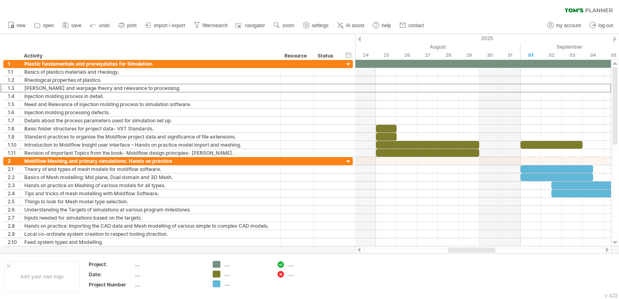
drag, startPoint x: 470, startPoint y: 252, endPoint x: 507, endPoint y: 252, distance: 36.9
click at [507, 252] on div at bounding box center [483, 250] width 241 height 5
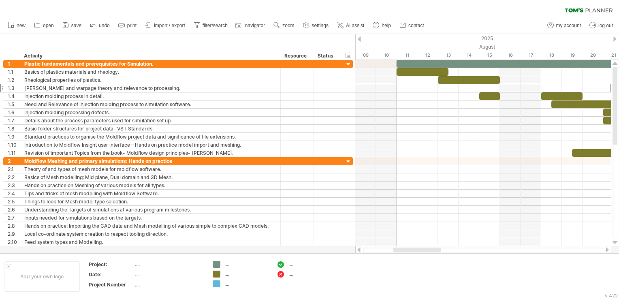
drag, startPoint x: 500, startPoint y: 251, endPoint x: 431, endPoint y: 247, distance: 69.0
click at [431, 247] on div at bounding box center [483, 250] width 256 height 8
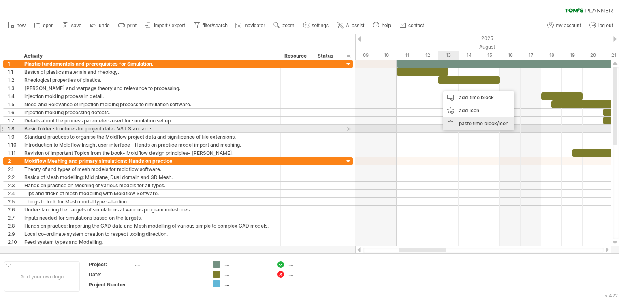
click at [470, 126] on div "paste time block/icon" at bounding box center [478, 123] width 71 height 13
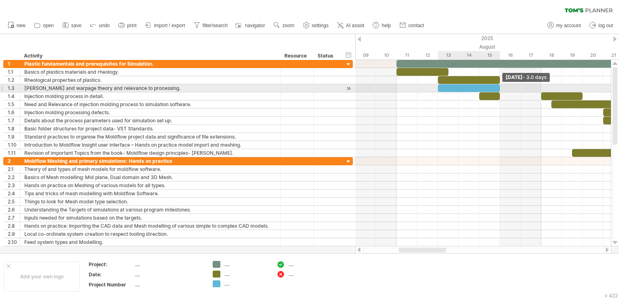
drag, startPoint x: 540, startPoint y: 88, endPoint x: 499, endPoint y: 89, distance: 41.3
click at [499, 89] on span at bounding box center [499, 88] width 3 height 8
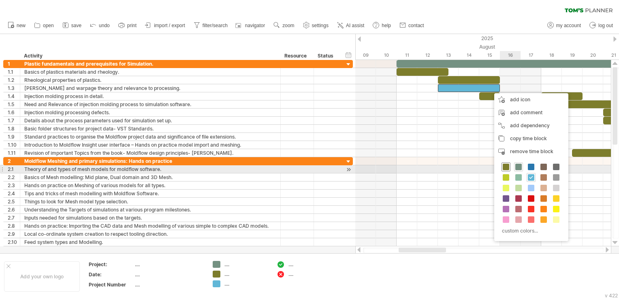
click at [503, 167] on span at bounding box center [506, 167] width 6 height 6
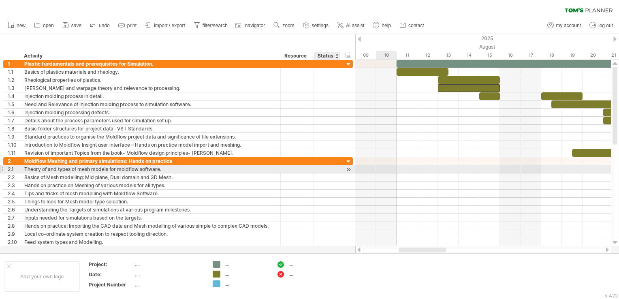
click at [347, 169] on div at bounding box center [349, 169] width 8 height 9
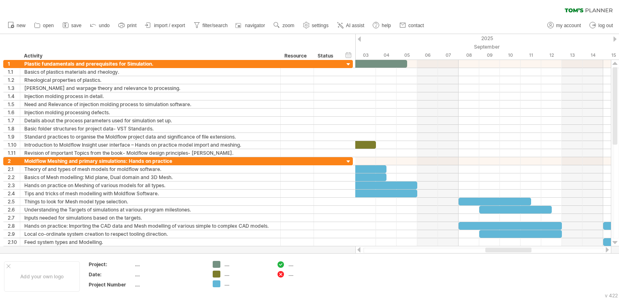
drag, startPoint x: 513, startPoint y: 251, endPoint x: 525, endPoint y: 251, distance: 12.6
click at [525, 251] on div at bounding box center [508, 250] width 46 height 5
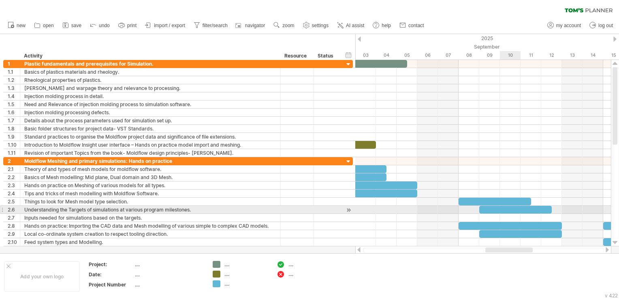
click at [505, 207] on div at bounding box center [515, 210] width 73 height 8
click at [474, 214] on div at bounding box center [483, 218] width 256 height 8
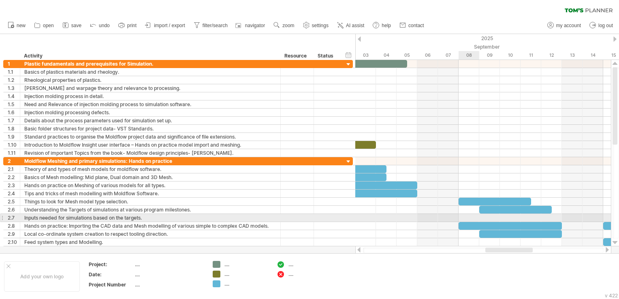
click at [467, 216] on div at bounding box center [483, 218] width 256 height 8
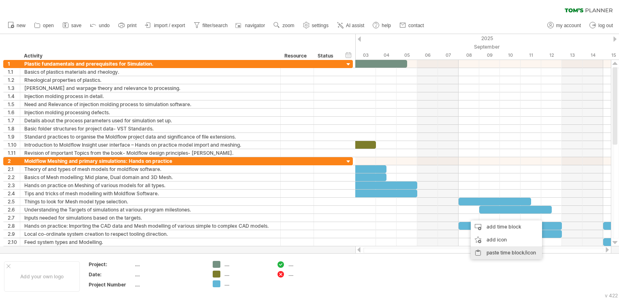
click at [496, 251] on div "paste time block/icon" at bounding box center [506, 252] width 71 height 13
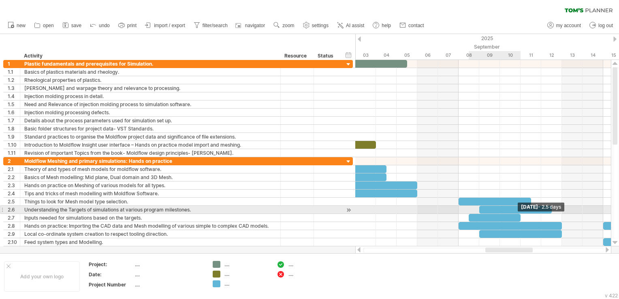
drag, startPoint x: 572, startPoint y: 215, endPoint x: 517, endPoint y: 213, distance: 54.7
click at [517, 214] on div at bounding box center [495, 218] width 52 height 8
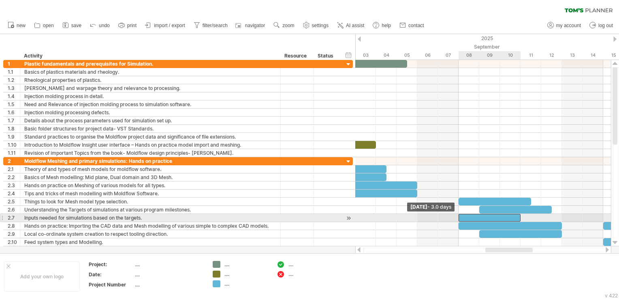
drag, startPoint x: 469, startPoint y: 215, endPoint x: 459, endPoint y: 215, distance: 10.5
click at [459, 215] on span at bounding box center [458, 218] width 3 height 8
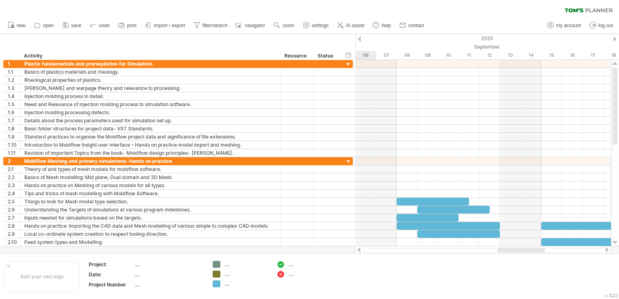
drag, startPoint x: 519, startPoint y: 250, endPoint x: 532, endPoint y: 250, distance: 12.2
click at [532, 250] on div at bounding box center [521, 250] width 47 height 5
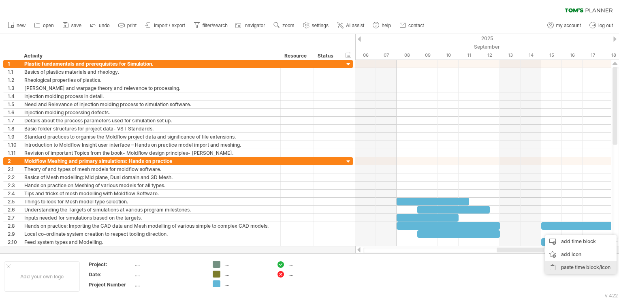
click at [569, 265] on div "paste time block/icon" at bounding box center [580, 267] width 71 height 13
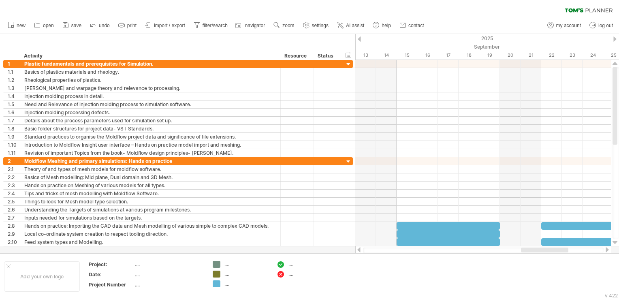
drag, startPoint x: 522, startPoint y: 251, endPoint x: 546, endPoint y: 252, distance: 24.3
click at [546, 252] on div at bounding box center [544, 250] width 47 height 5
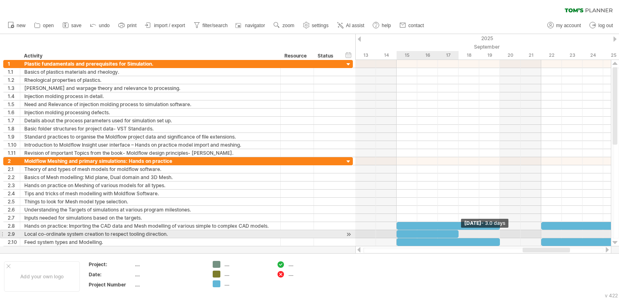
drag, startPoint x: 500, startPoint y: 234, endPoint x: 459, endPoint y: 233, distance: 40.5
click at [459, 233] on span at bounding box center [458, 234] width 3 height 8
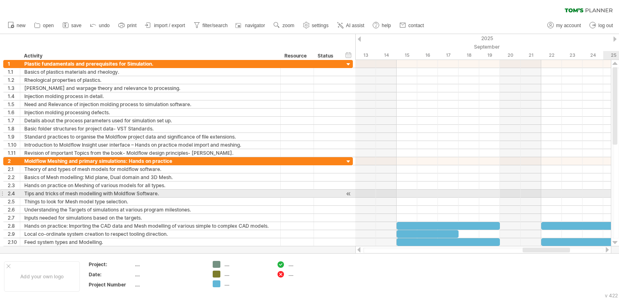
drag, startPoint x: 615, startPoint y: 120, endPoint x: 620, endPoint y: 107, distance: 14.2
click at [619, 107] on html "progress(100%) Trying to reach [DOMAIN_NAME] . Connected again... 0% clear filt…" at bounding box center [309, 150] width 619 height 301
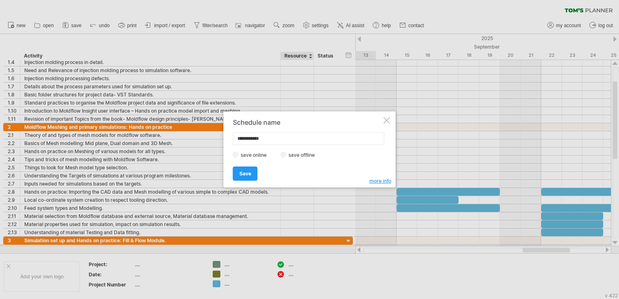
drag, startPoint x: 273, startPoint y: 141, endPoint x: 202, endPoint y: 134, distance: 72.0
click at [202, 134] on div "Trying to reach [DOMAIN_NAME] . Connected again... 0% clear filter new" at bounding box center [309, 149] width 619 height 299
type input "**********"
click at [240, 173] on span "Save" at bounding box center [245, 174] width 12 height 6
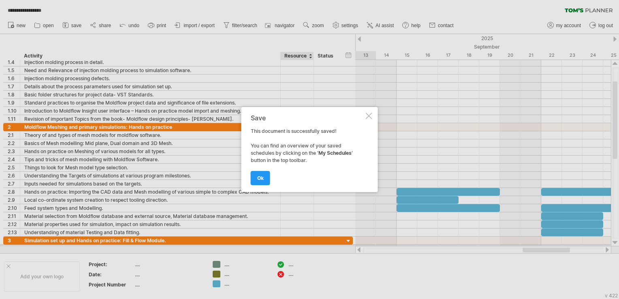
click at [366, 115] on div at bounding box center [369, 116] width 6 height 6
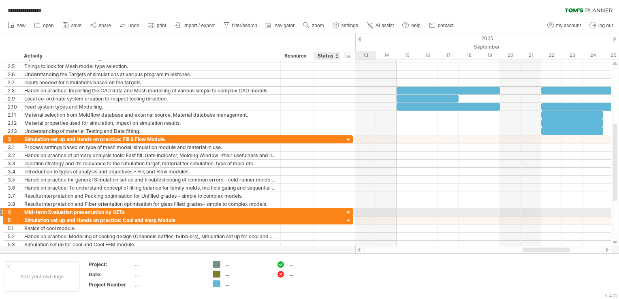
click at [332, 212] on div at bounding box center [327, 212] width 18 height 8
click at [119, 210] on div "Mid-term Evaluation presentation by GETs" at bounding box center [150, 212] width 252 height 8
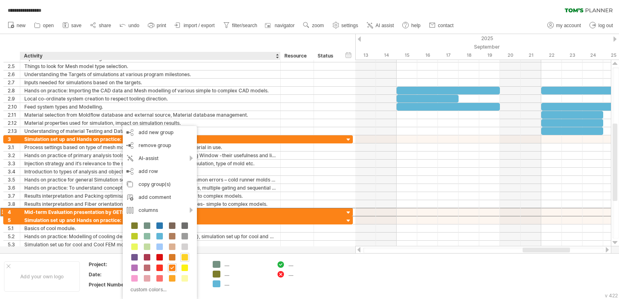
click at [184, 258] on span at bounding box center [185, 257] width 6 height 6
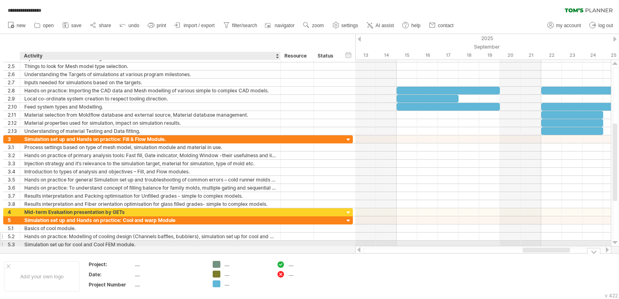
click at [241, 233] on div "Hands on practice: Modelling of cooling design (Channels baffles, bubblers), si…" at bounding box center [150, 237] width 252 height 8
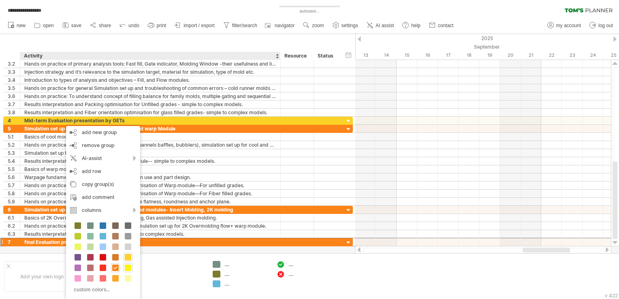
click at [127, 266] on span at bounding box center [128, 268] width 6 height 6
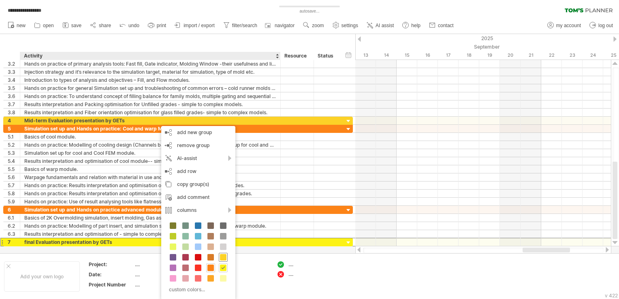
click at [222, 257] on span at bounding box center [223, 257] width 6 height 6
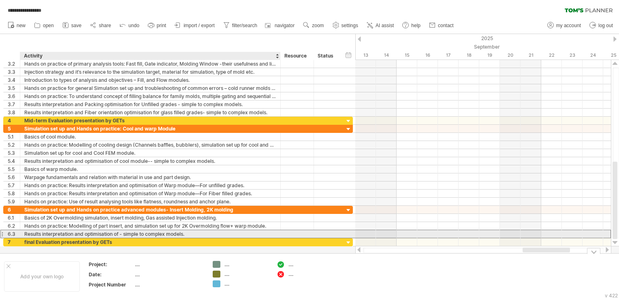
click at [252, 230] on div "Results interpretation and optimisation of - simple to complex models." at bounding box center [150, 234] width 252 height 8
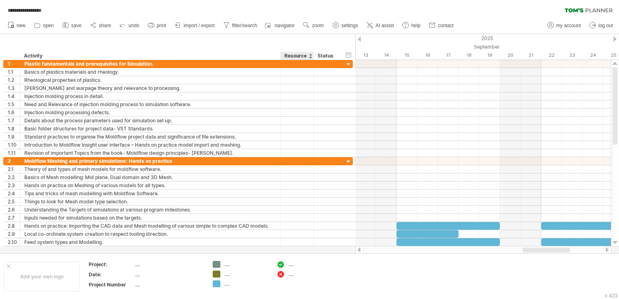
click at [308, 56] on div "Resource" at bounding box center [296, 56] width 25 height 8
click at [334, 58] on div "Status" at bounding box center [327, 56] width 18 height 8
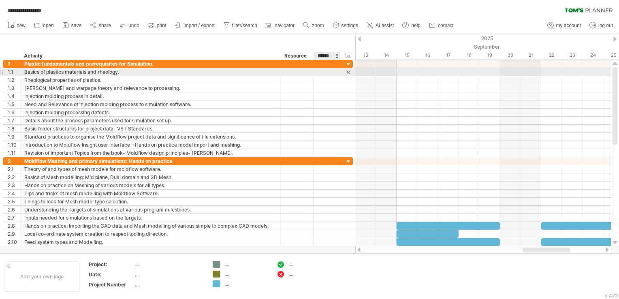
click at [323, 69] on div at bounding box center [327, 72] width 18 height 8
click at [348, 71] on div at bounding box center [349, 72] width 8 height 9
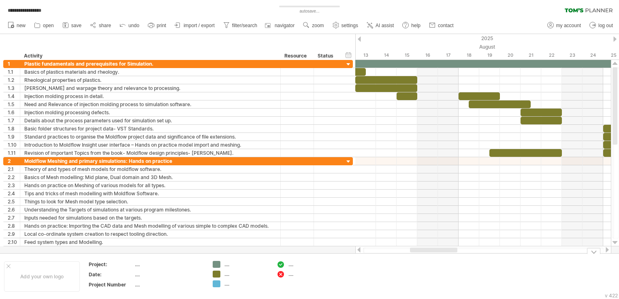
drag, startPoint x: 420, startPoint y: 250, endPoint x: 431, endPoint y: 262, distance: 15.8
click at [431, 262] on div "**********" at bounding box center [309, 149] width 619 height 299
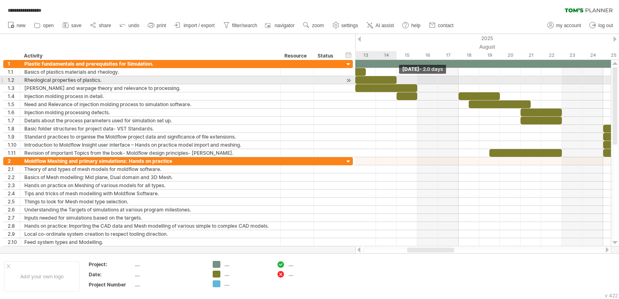
drag, startPoint x: 417, startPoint y: 80, endPoint x: 399, endPoint y: 80, distance: 17.8
click at [399, 80] on div "[DATE] - 2.0 days [DATE] - 3.0 days" at bounding box center [483, 153] width 256 height 186
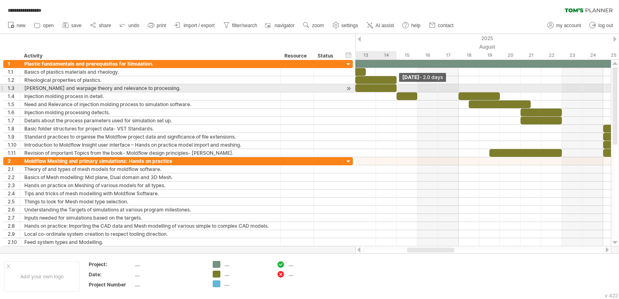
drag, startPoint x: 417, startPoint y: 88, endPoint x: 398, endPoint y: 88, distance: 19.0
click at [398, 88] on span at bounding box center [396, 88] width 3 height 8
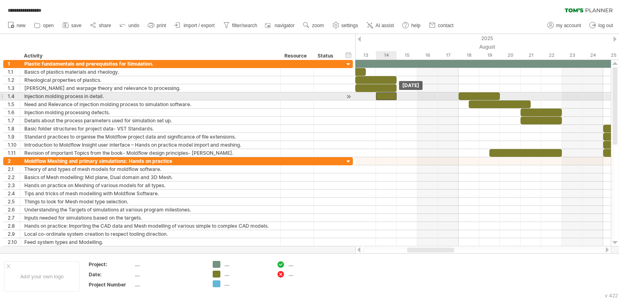
drag, startPoint x: 405, startPoint y: 95, endPoint x: 386, endPoint y: 98, distance: 19.3
click at [386, 98] on div at bounding box center [386, 96] width 21 height 8
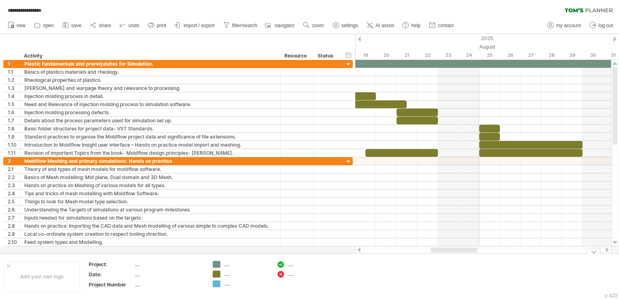
drag, startPoint x: 446, startPoint y: 250, endPoint x: 470, endPoint y: 254, distance: 23.8
click at [470, 254] on div "**********" at bounding box center [309, 149] width 619 height 299
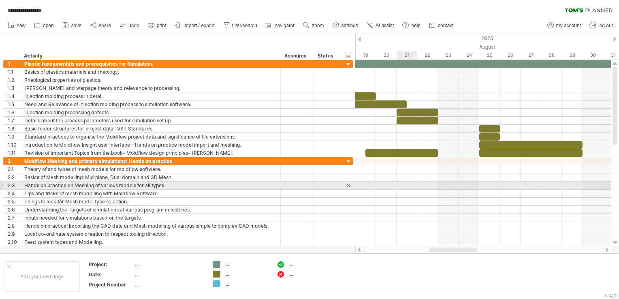
click at [407, 184] on div at bounding box center [483, 186] width 256 height 8
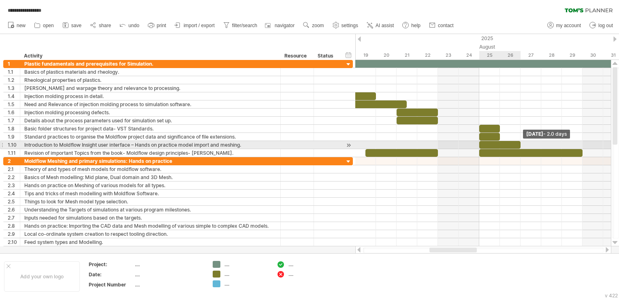
drag, startPoint x: 581, startPoint y: 144, endPoint x: 518, endPoint y: 144, distance: 63.6
click at [518, 144] on div at bounding box center [499, 145] width 41 height 8
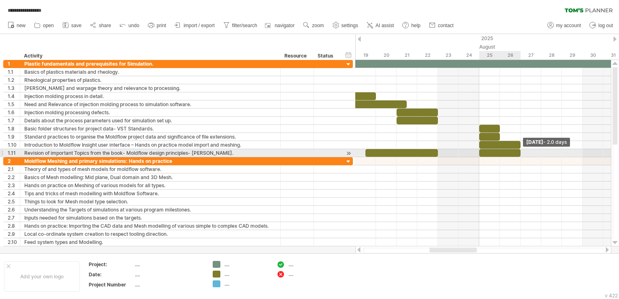
drag, startPoint x: 582, startPoint y: 154, endPoint x: 520, endPoint y: 153, distance: 61.6
click at [520, 153] on span at bounding box center [520, 153] width 3 height 8
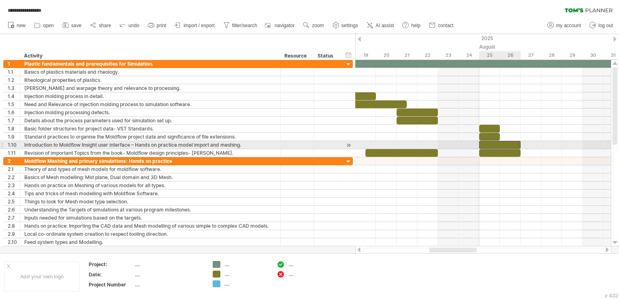
click at [510, 142] on div at bounding box center [499, 145] width 41 height 8
click at [551, 143] on div at bounding box center [483, 145] width 256 height 8
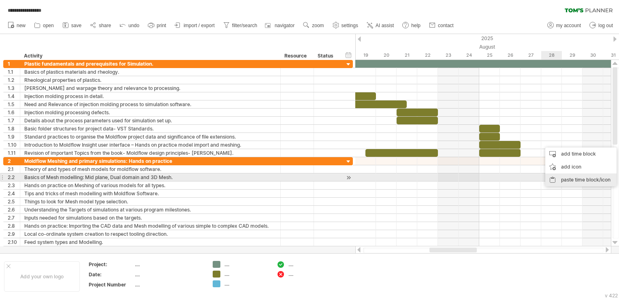
click at [566, 178] on div "paste time block/icon" at bounding box center [580, 179] width 71 height 13
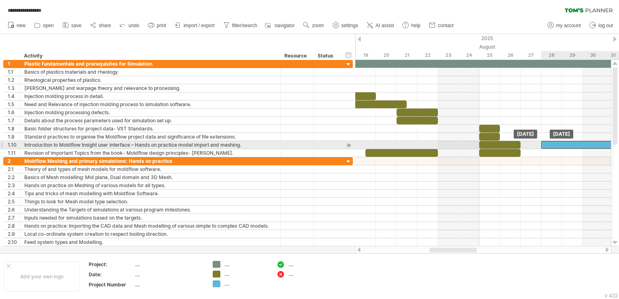
drag, startPoint x: 567, startPoint y: 145, endPoint x: 554, endPoint y: 147, distance: 12.7
click at [554, 147] on div at bounding box center [592, 145] width 103 height 8
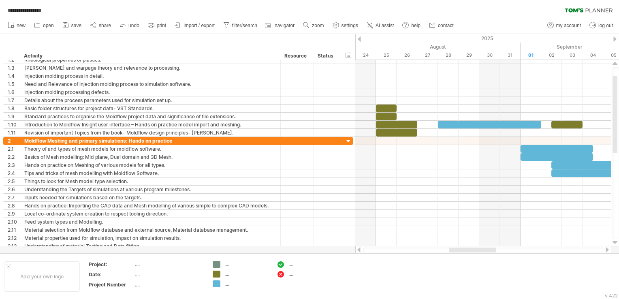
drag, startPoint x: 457, startPoint y: 250, endPoint x: 476, endPoint y: 251, distance: 19.5
click at [476, 251] on div at bounding box center [472, 250] width 47 height 5
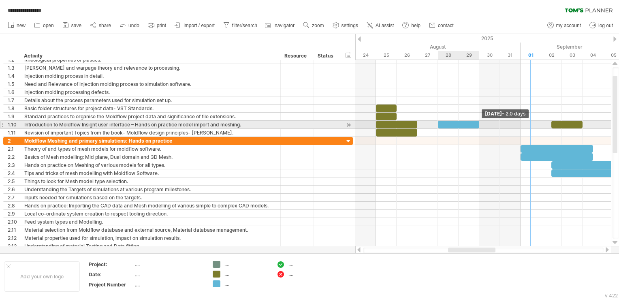
drag, startPoint x: 540, startPoint y: 126, endPoint x: 474, endPoint y: 127, distance: 66.1
click at [474, 127] on div at bounding box center [458, 125] width 41 height 8
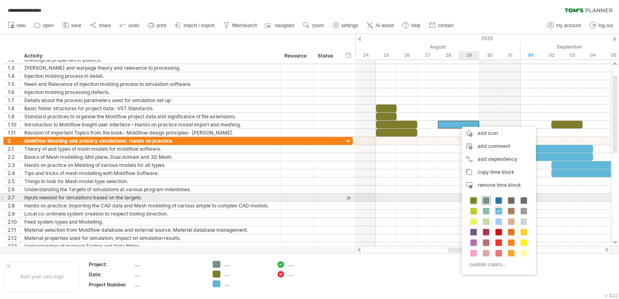
click at [486, 200] on span at bounding box center [486, 200] width 6 height 6
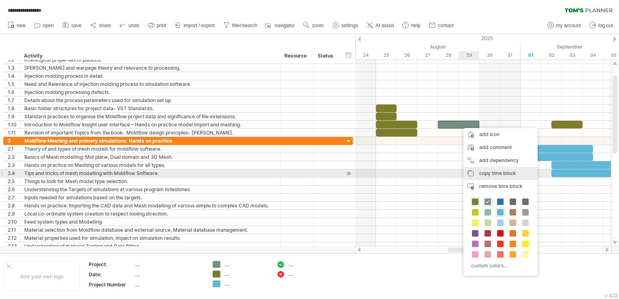
click at [487, 173] on span "copy time block" at bounding box center [497, 173] width 37 height 6
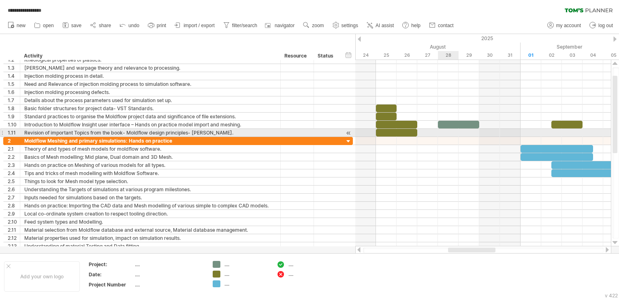
click at [447, 131] on div at bounding box center [483, 133] width 256 height 8
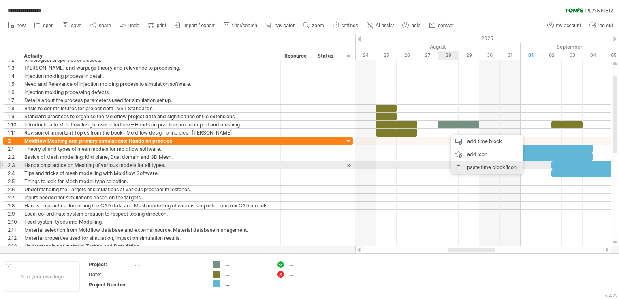
click at [474, 167] on div "paste time block/icon" at bounding box center [486, 167] width 71 height 13
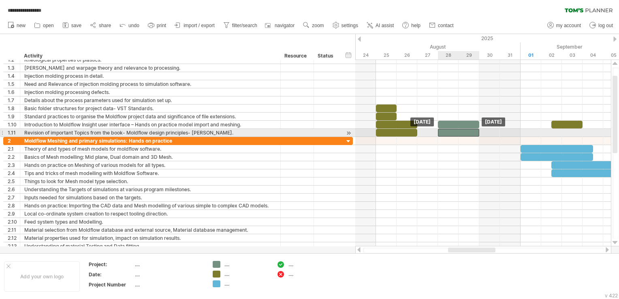
drag, startPoint x: 472, startPoint y: 132, endPoint x: 461, endPoint y: 134, distance: 11.1
click at [461, 134] on div at bounding box center [458, 133] width 41 height 8
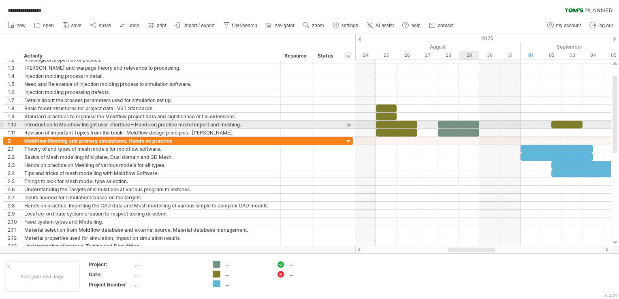
click at [459, 124] on div at bounding box center [458, 125] width 41 height 8
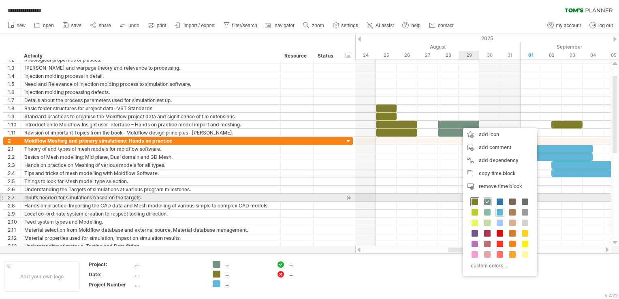
click at [474, 201] on span at bounding box center [475, 202] width 6 height 6
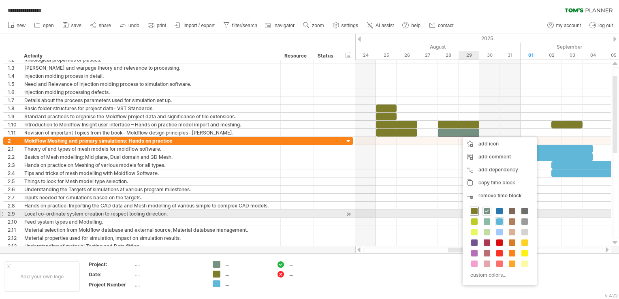
click at [474, 210] on span at bounding box center [474, 211] width 6 height 6
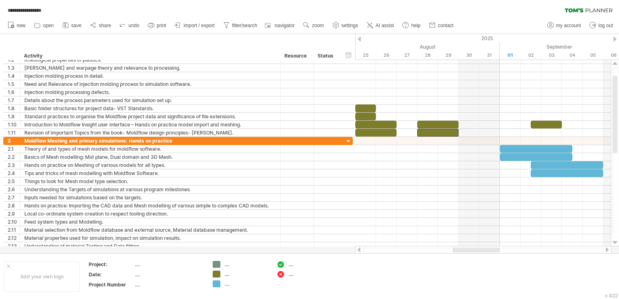
drag, startPoint x: 485, startPoint y: 251, endPoint x: 489, endPoint y: 250, distance: 4.1
click at [489, 250] on div at bounding box center [476, 250] width 47 height 5
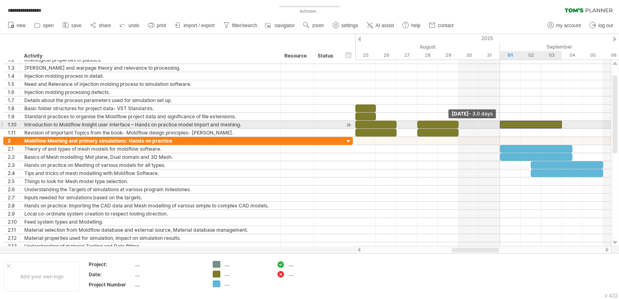
drag, startPoint x: 530, startPoint y: 124, endPoint x: 502, endPoint y: 124, distance: 28.0
click at [502, 124] on div at bounding box center [531, 125] width 62 height 8
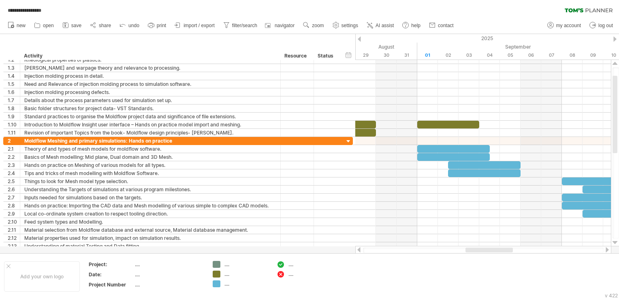
drag, startPoint x: 484, startPoint y: 249, endPoint x: 498, endPoint y: 250, distance: 13.8
click at [498, 250] on div at bounding box center [489, 250] width 47 height 5
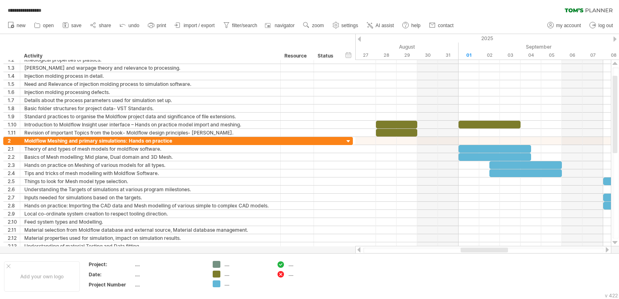
drag, startPoint x: 498, startPoint y: 249, endPoint x: 492, endPoint y: 249, distance: 6.1
click at [492, 249] on div at bounding box center [484, 250] width 47 height 5
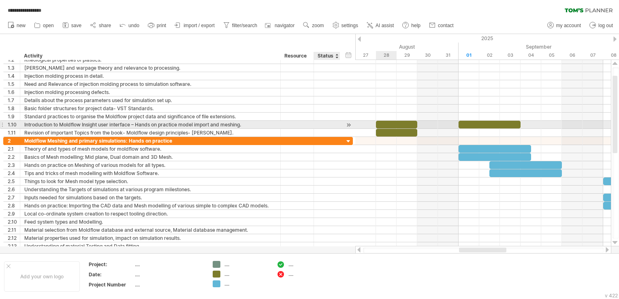
click at [346, 124] on div at bounding box center [349, 125] width 8 height 9
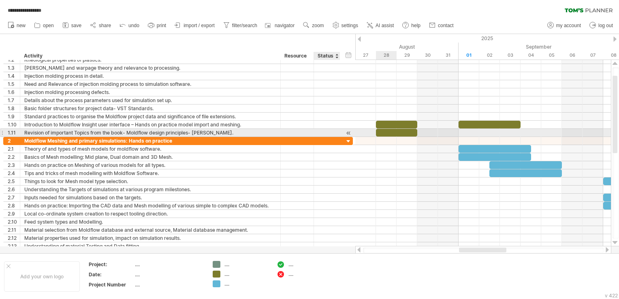
click at [348, 134] on div at bounding box center [349, 133] width 8 height 9
click at [348, 132] on div at bounding box center [349, 133] width 8 height 9
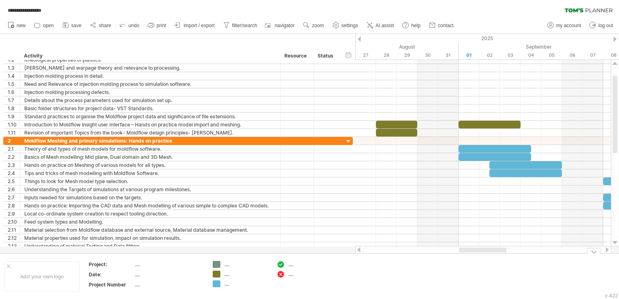
drag, startPoint x: 466, startPoint y: 253, endPoint x: 455, endPoint y: 252, distance: 10.6
click at [455, 252] on div "**********" at bounding box center [309, 149] width 619 height 299
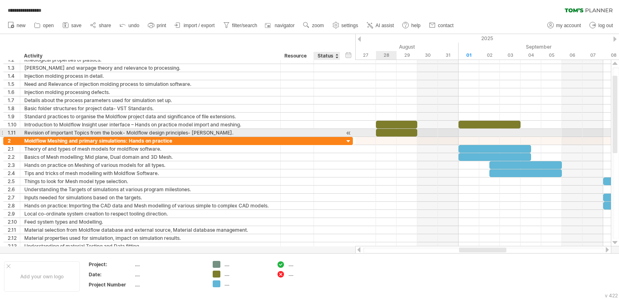
click at [349, 132] on div at bounding box center [349, 133] width 8 height 9
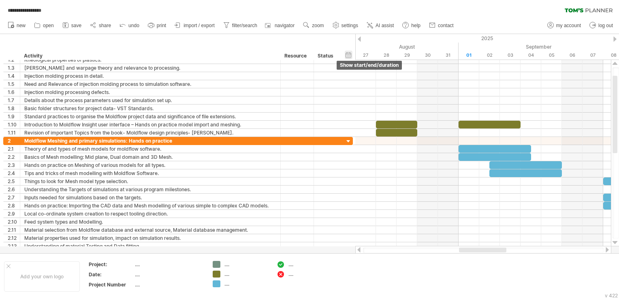
click at [347, 55] on div "hide start/end/duration show start/end/duration" at bounding box center [349, 55] width 8 height 9
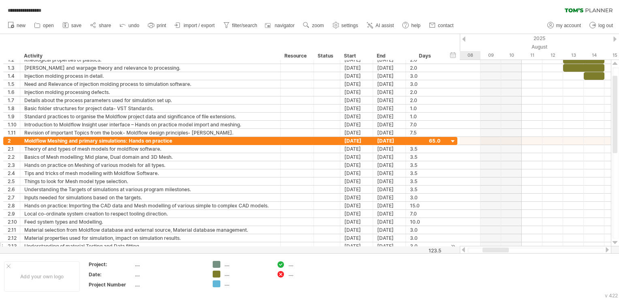
drag, startPoint x: 532, startPoint y: 250, endPoint x: 412, endPoint y: 244, distance: 120.5
click at [412, 244] on div "**********" at bounding box center [309, 149] width 619 height 299
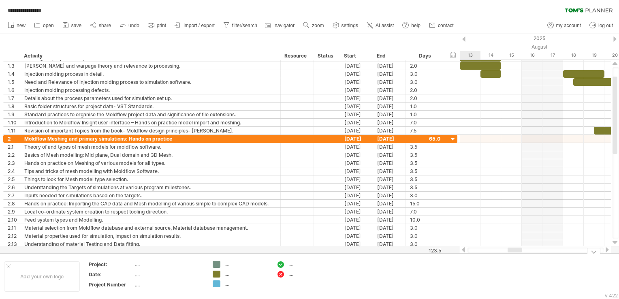
drag, startPoint x: 492, startPoint y: 250, endPoint x: 512, endPoint y: 254, distance: 20.2
click at [512, 254] on div "**********" at bounding box center [309, 149] width 619 height 299
